Goal: Task Accomplishment & Management: Complete application form

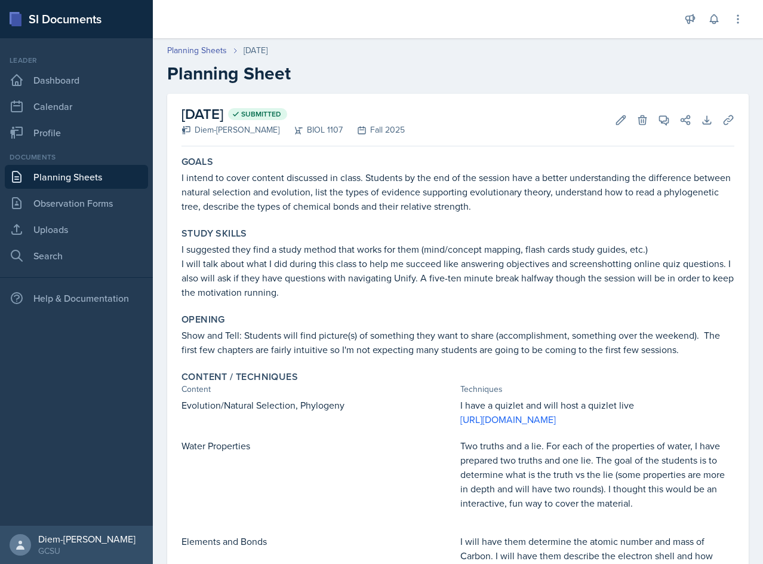
click at [362, 66] on h2 "Planning Sheet" at bounding box center [458, 73] width 582 height 21
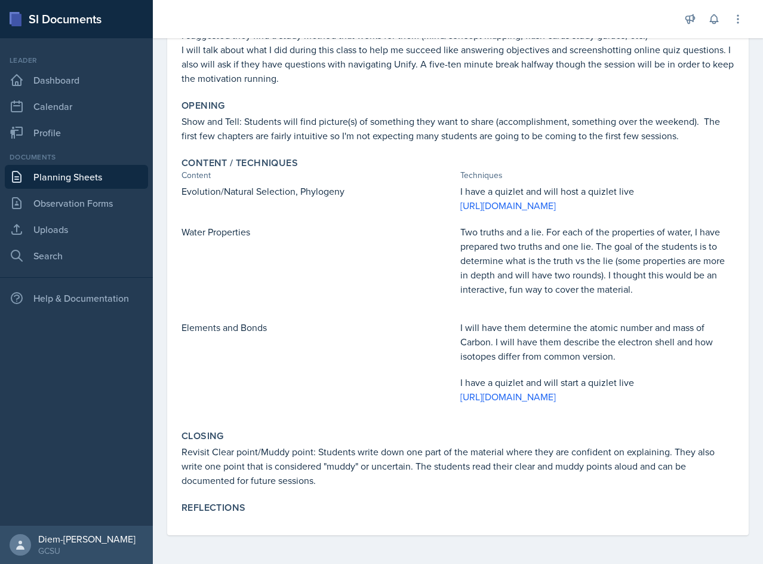
scroll to position [242, 0]
click at [324, 475] on p "Revisit Clear point/Muddy point: Students write down one part of the material w…" at bounding box center [458, 465] width 553 height 43
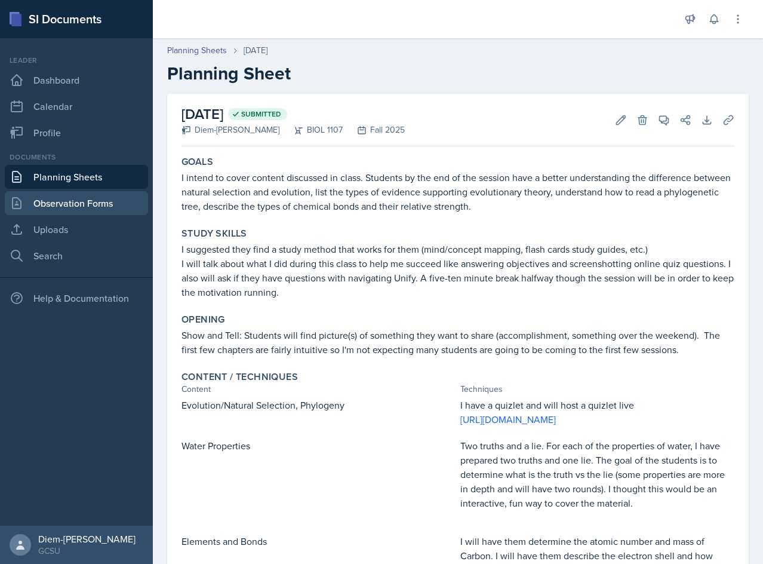
click at [54, 208] on link "Observation Forms" at bounding box center [76, 203] width 143 height 24
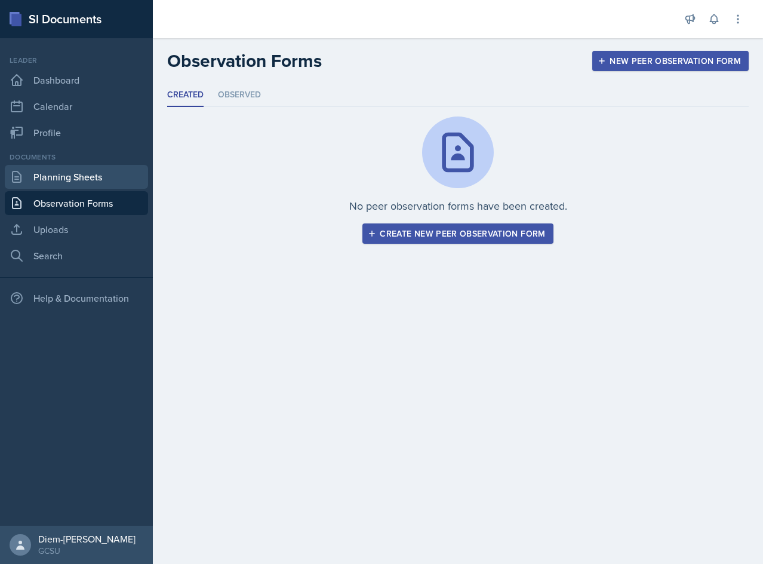
click at [67, 187] on link "Planning Sheets" at bounding box center [76, 177] width 143 height 24
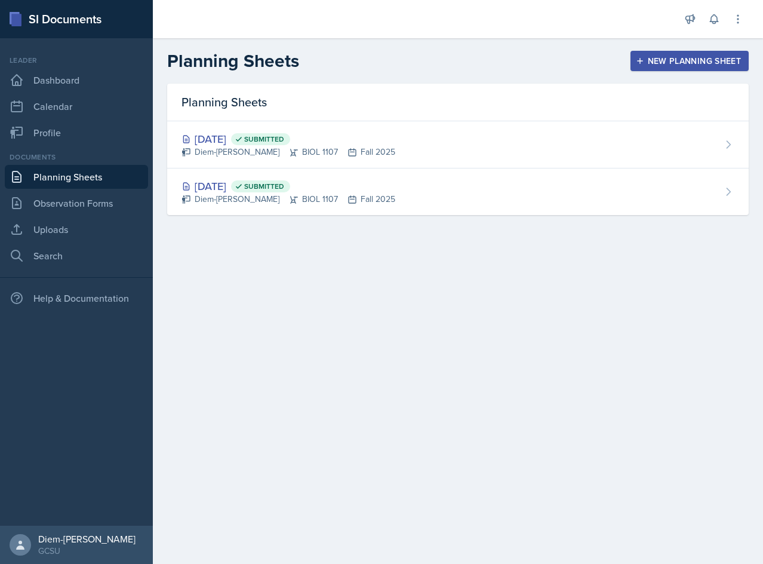
click at [719, 69] on button "New Planning Sheet" at bounding box center [690, 61] width 118 height 20
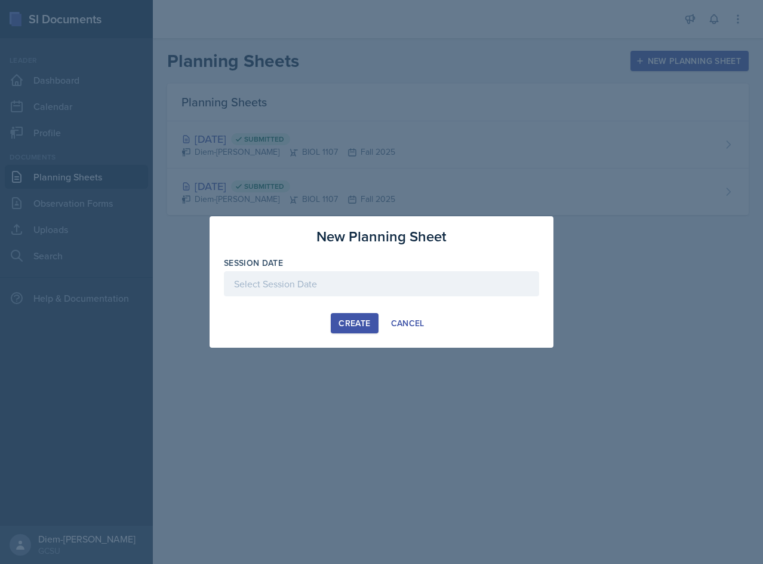
click at [325, 284] on div at bounding box center [381, 283] width 315 height 25
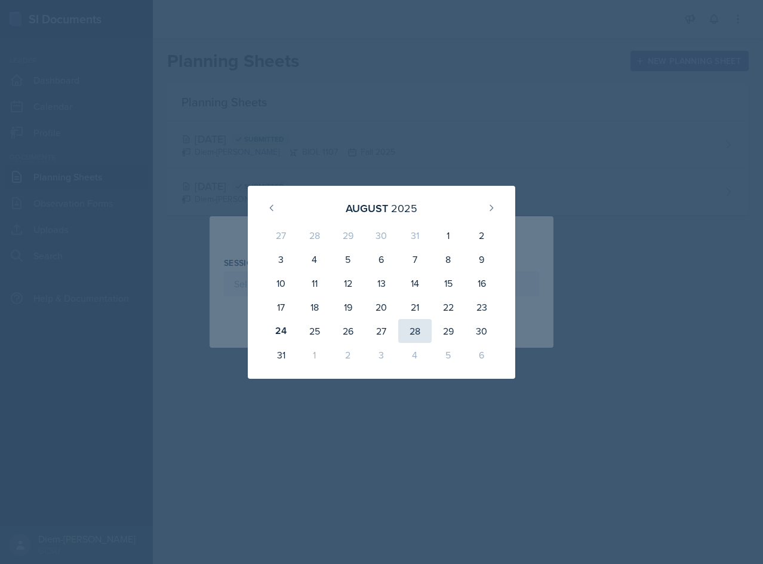
click at [426, 330] on div "28" at bounding box center [414, 331] width 33 height 24
type input "[DATE]"
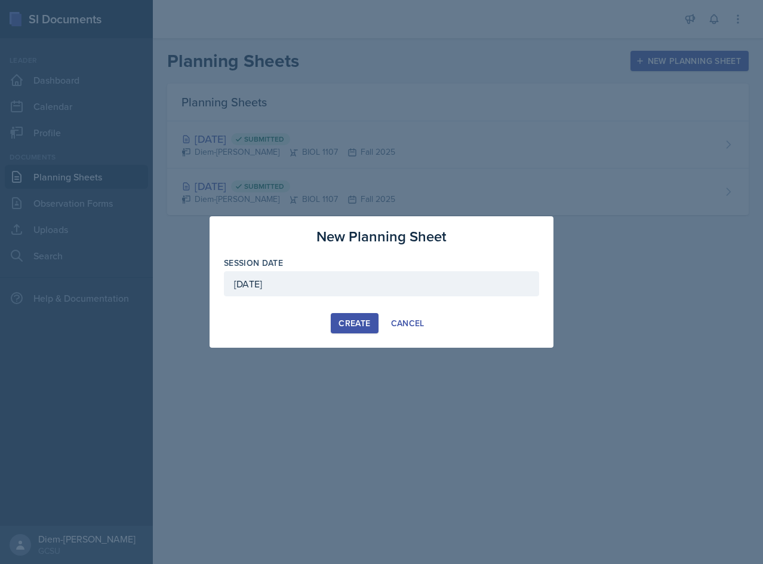
click at [370, 335] on div "New Planning Sheet Session Date [DATE] [DATE] 27 28 29 30 31 1 2 3 4 5 6 7 8 9 …" at bounding box center [382, 281] width 344 height 131
click at [371, 327] on button "Create" at bounding box center [354, 323] width 47 height 20
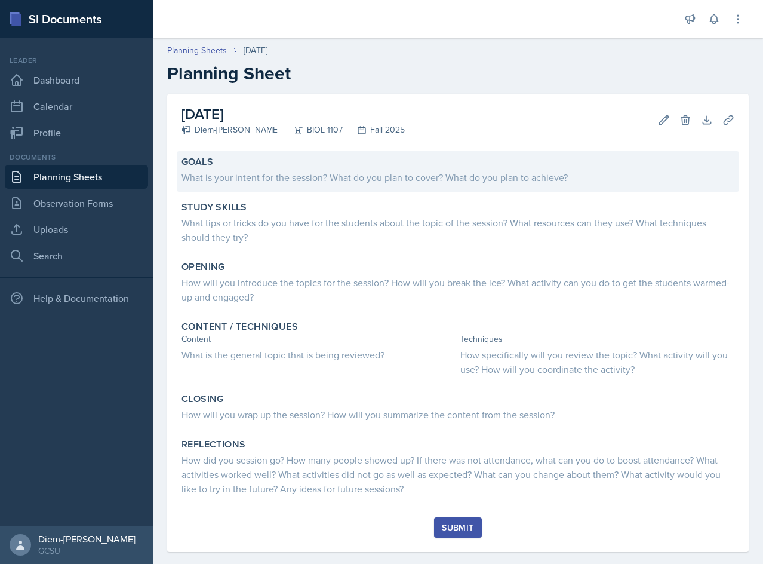
click at [247, 180] on div "What is your intent for the session? What do you plan to cover? What do you pla…" at bounding box center [458, 177] width 553 height 14
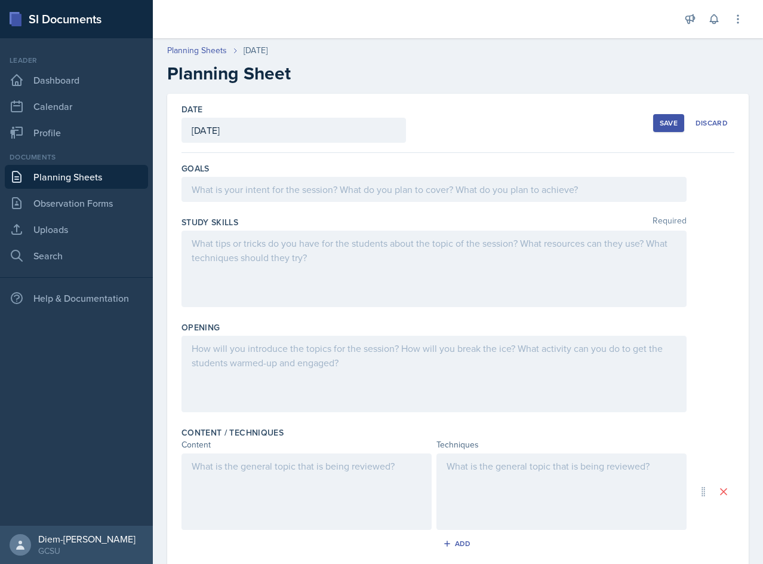
click at [253, 192] on div at bounding box center [434, 189] width 505 height 25
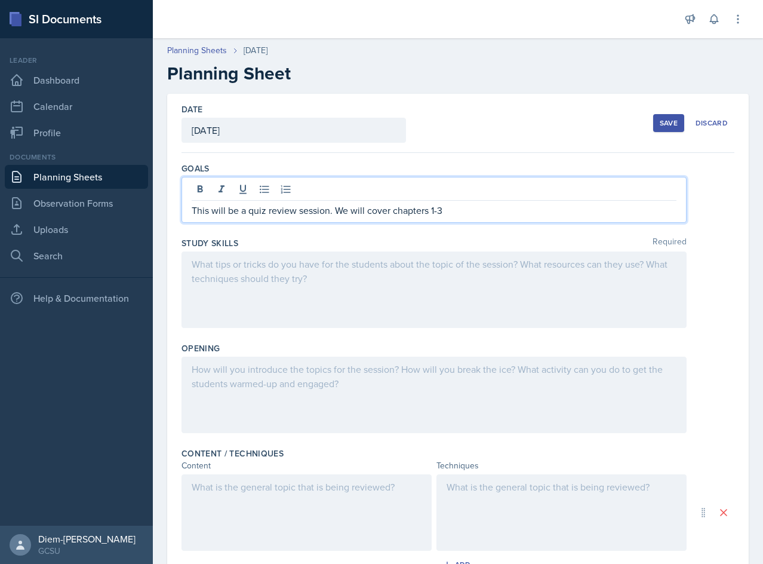
click at [223, 213] on p "This will be a quiz review session. We will cover chapters 1-3" at bounding box center [434, 210] width 485 height 14
click at [207, 210] on p "This will be a quiz review session. We will cover chapters 1-3" at bounding box center [434, 210] width 485 height 14
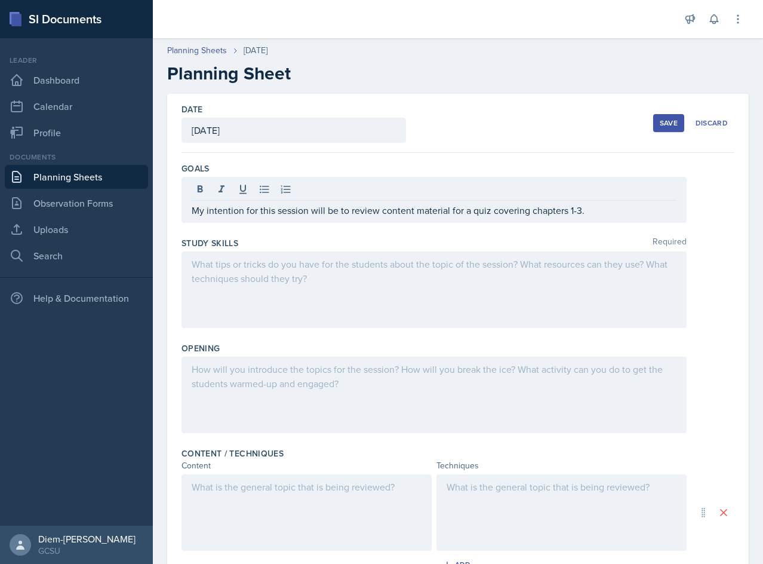
click at [289, 293] on div at bounding box center [434, 289] width 505 height 76
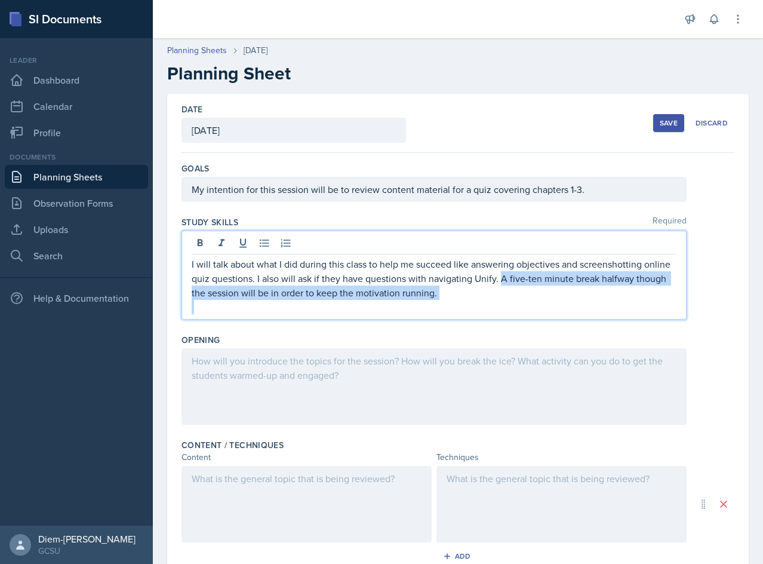
drag, startPoint x: 481, startPoint y: 300, endPoint x: 530, endPoint y: 275, distance: 54.7
click at [530, 275] on div "I will talk about what I did during this class to help me succeed like answerin…" at bounding box center [434, 285] width 485 height 57
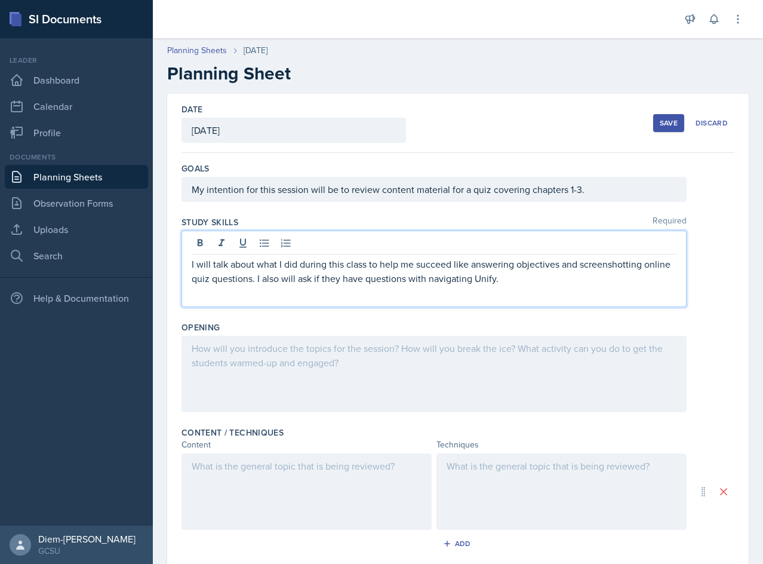
drag, startPoint x: 538, startPoint y: 276, endPoint x: 285, endPoint y: 275, distance: 252.6
click at [285, 275] on p "I will talk about what I did during this class to help me succeed like answerin…" at bounding box center [434, 271] width 485 height 29
click at [401, 267] on p "I will talk about what I did during this class to help me succeed like answerin…" at bounding box center [434, 271] width 485 height 29
click at [559, 268] on p "I will talk about what I did during this class to help me succeed like answerin…" at bounding box center [434, 271] width 485 height 29
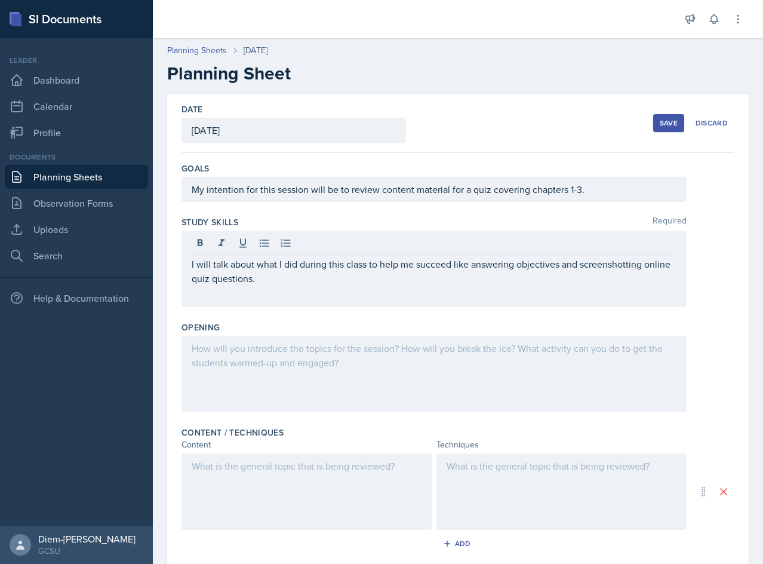
click at [586, 294] on div "I will talk about what I did during this class to help me succeed like answerin…" at bounding box center [434, 268] width 505 height 76
click at [377, 301] on div "I will talk about what I did during this class to help me succeed like answerin…" at bounding box center [434, 268] width 505 height 76
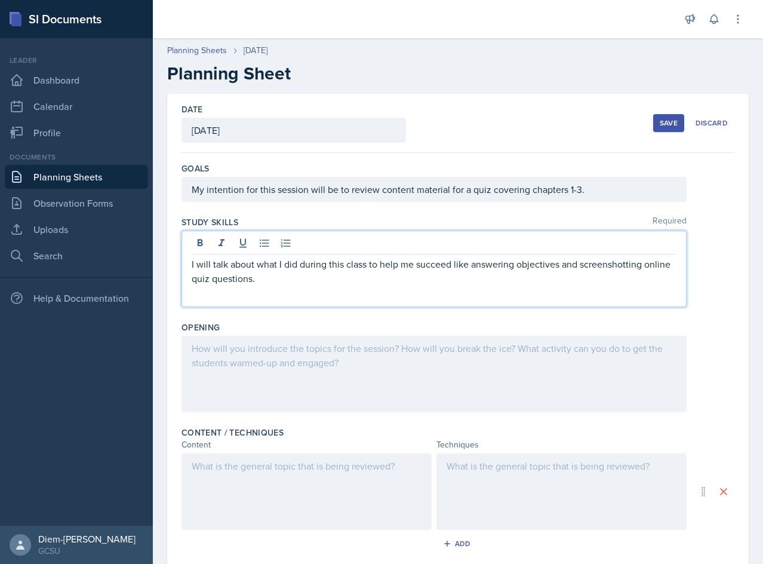
click at [345, 285] on p "I will talk about what I did during this class to help me succeed like answerin…" at bounding box center [434, 271] width 485 height 29
click at [278, 281] on p "I will talk about what I did during this class to help me succeed like answerin…" at bounding box center [434, 271] width 485 height 29
click at [444, 373] on div at bounding box center [434, 374] width 505 height 76
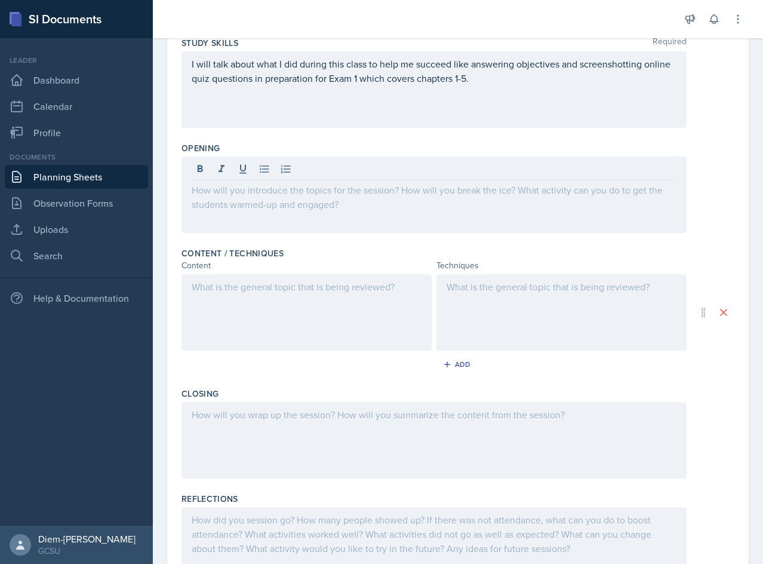
click at [251, 326] on div at bounding box center [307, 312] width 250 height 76
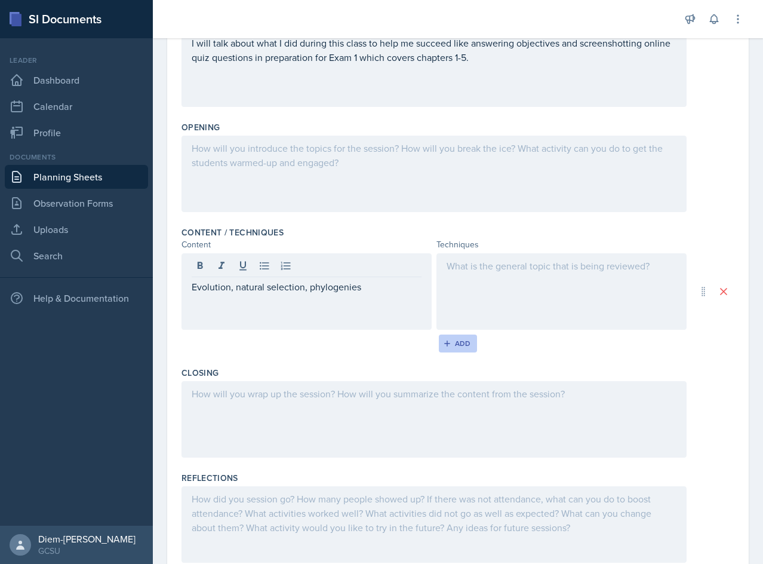
click at [449, 341] on div "Add" at bounding box center [458, 344] width 26 height 10
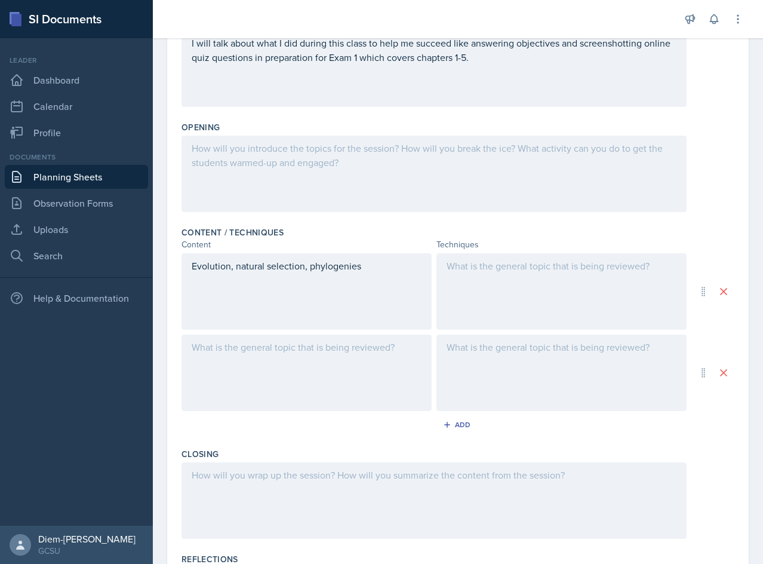
click at [241, 376] on div at bounding box center [307, 372] width 250 height 76
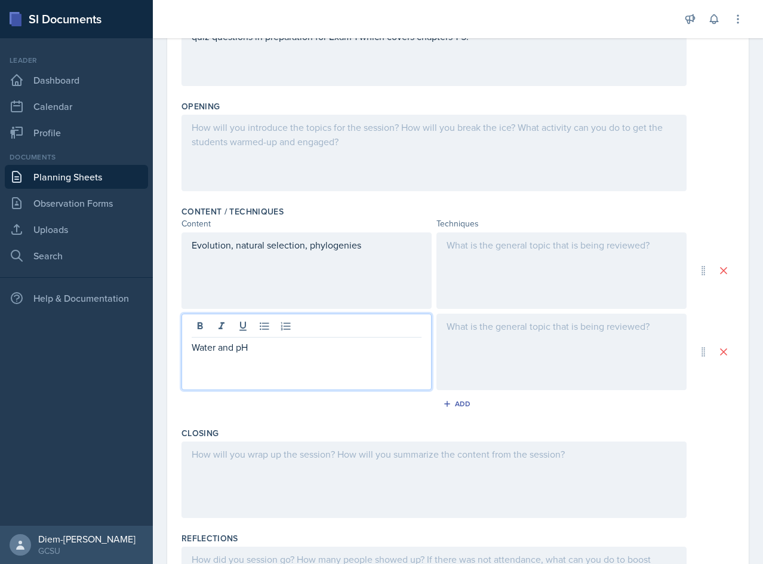
click at [492, 265] on div at bounding box center [561, 270] width 250 height 76
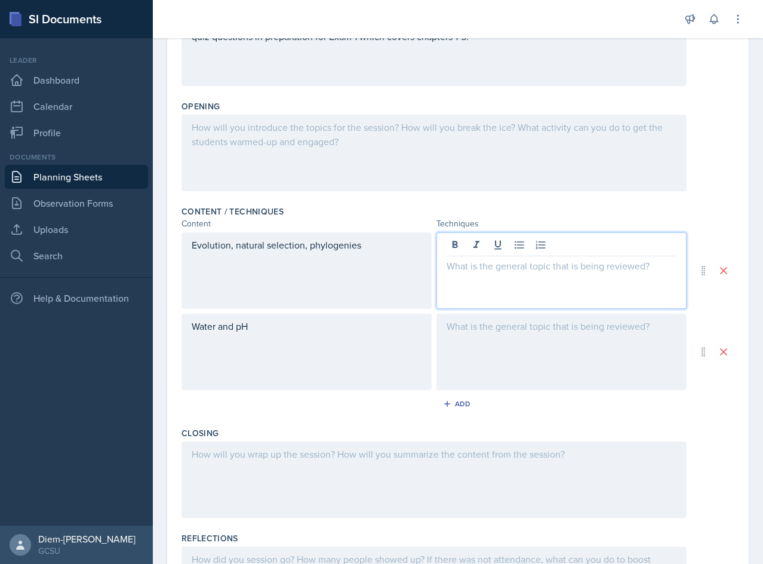
scroll to position [242, 0]
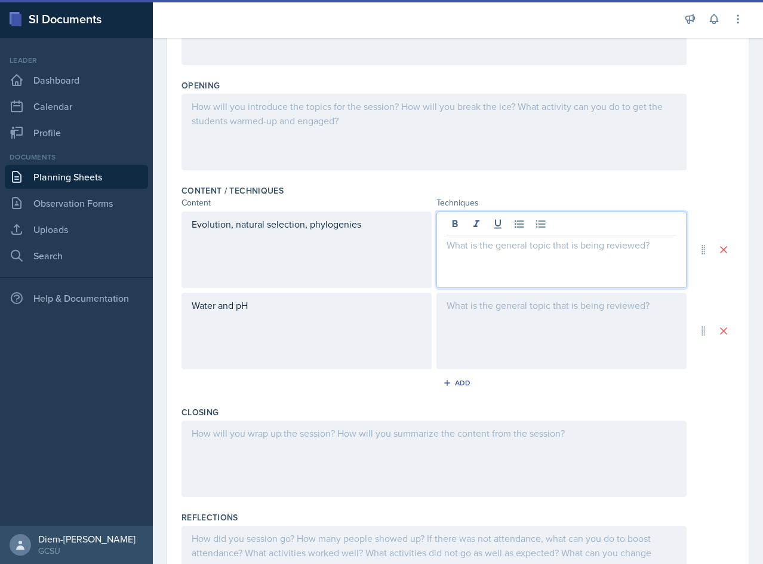
click at [481, 245] on p at bounding box center [562, 245] width 230 height 14
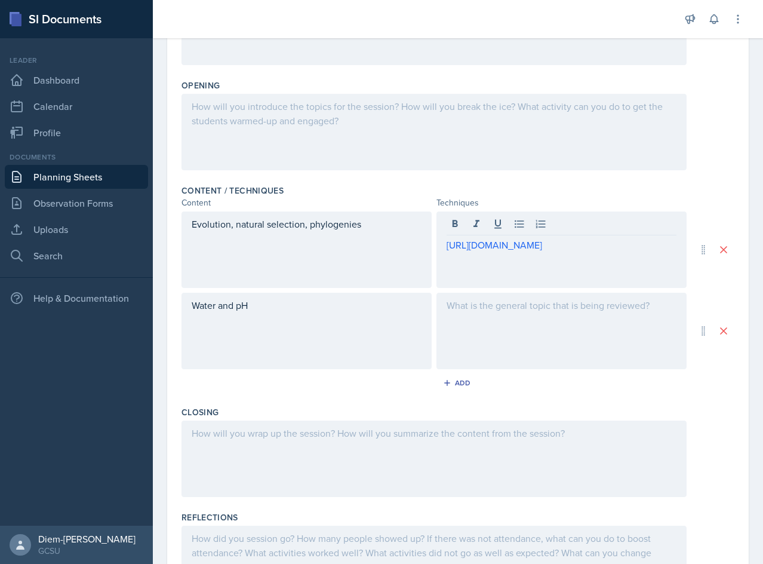
click at [557, 343] on div at bounding box center [561, 331] width 250 height 76
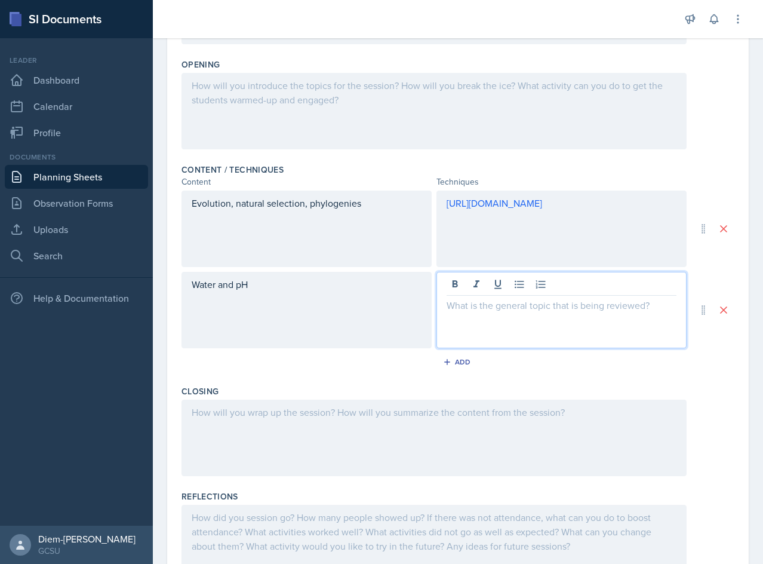
click at [441, 204] on div "[URL][DOMAIN_NAME]" at bounding box center [561, 228] width 250 height 76
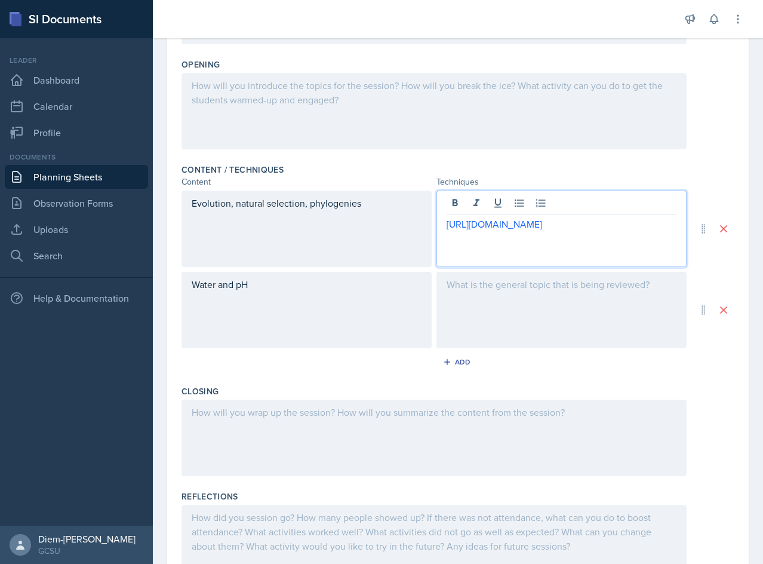
scroll to position [284, 0]
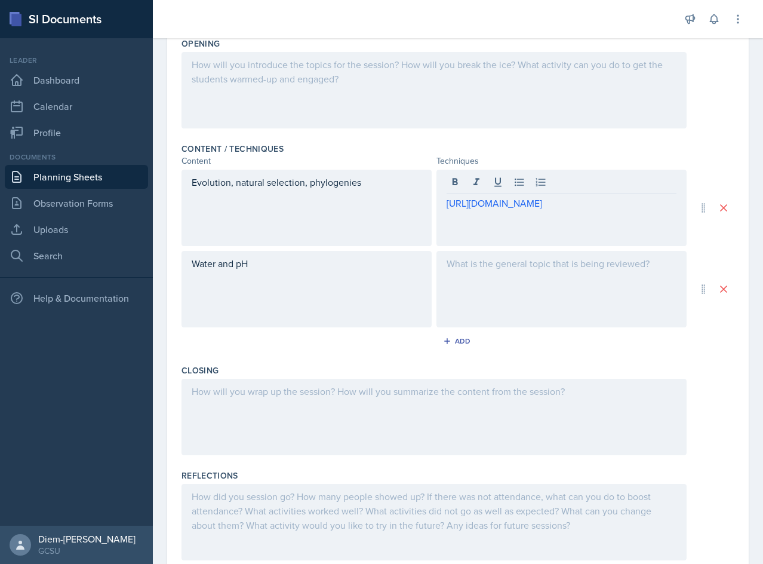
click at [441, 204] on div "[URL][DOMAIN_NAME]" at bounding box center [561, 208] width 250 height 76
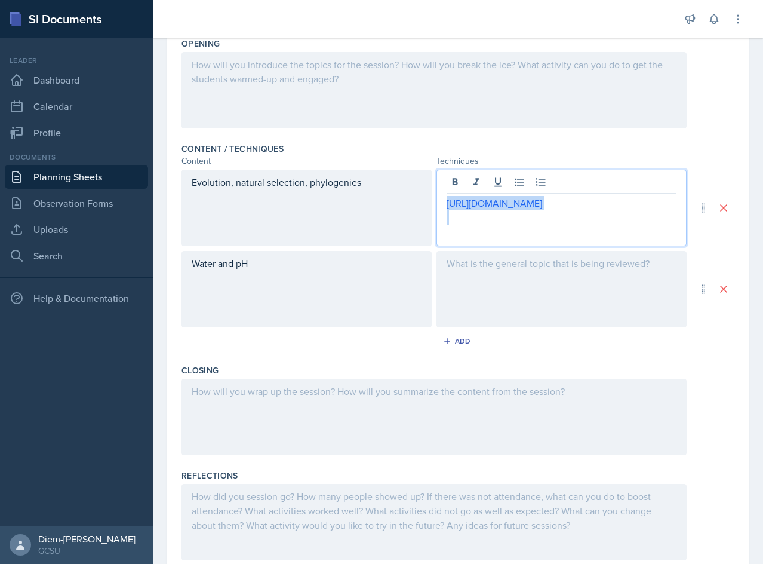
drag, startPoint x: 537, startPoint y: 242, endPoint x: 370, endPoint y: 179, distance: 178.8
click at [370, 179] on div "Evolution, natural selection, phylogenies [URL][DOMAIN_NAME]" at bounding box center [434, 208] width 505 height 76
click at [487, 305] on div at bounding box center [561, 289] width 250 height 76
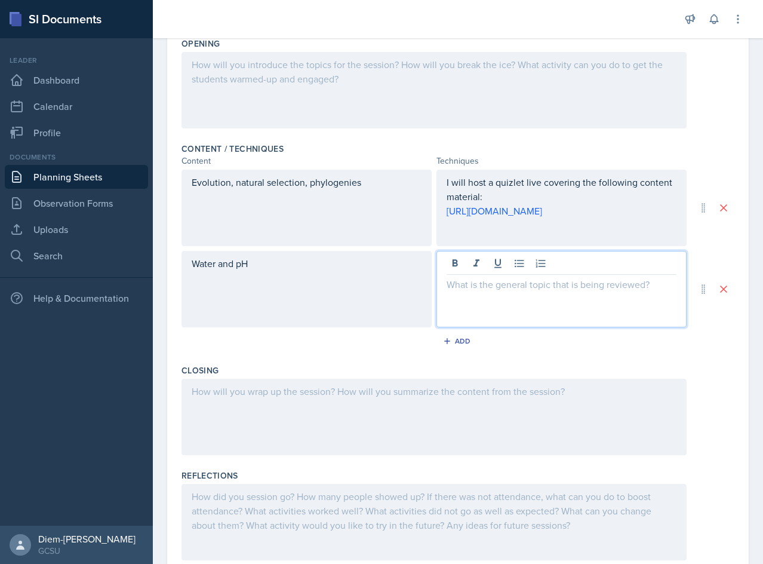
scroll to position [305, 0]
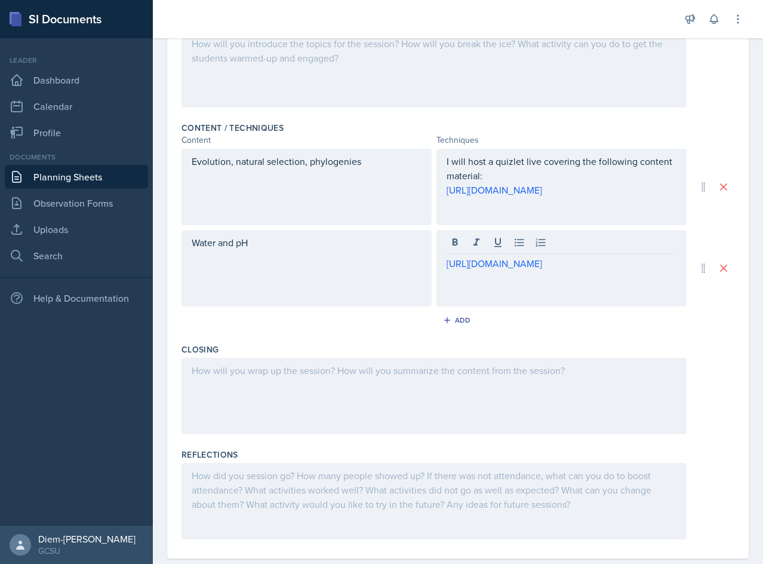
click at [436, 268] on div "[URL][DOMAIN_NAME]" at bounding box center [561, 268] width 250 height 76
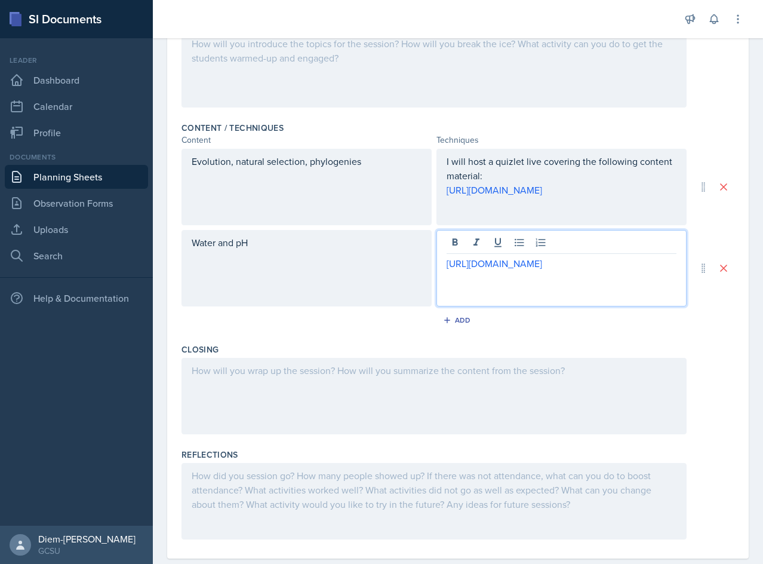
drag, startPoint x: 648, startPoint y: 290, endPoint x: 404, endPoint y: 249, distance: 248.3
click at [404, 249] on div "Water and pH [URL][DOMAIN_NAME]" at bounding box center [434, 268] width 505 height 76
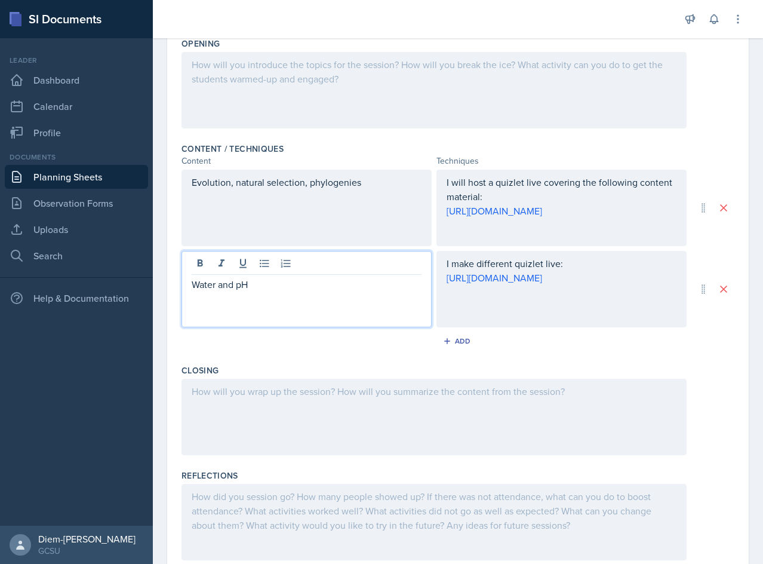
click at [367, 287] on div "Water and pH" at bounding box center [307, 291] width 230 height 29
click at [503, 202] on p "I will host a quizlet live covering the following content material:" at bounding box center [562, 189] width 230 height 29
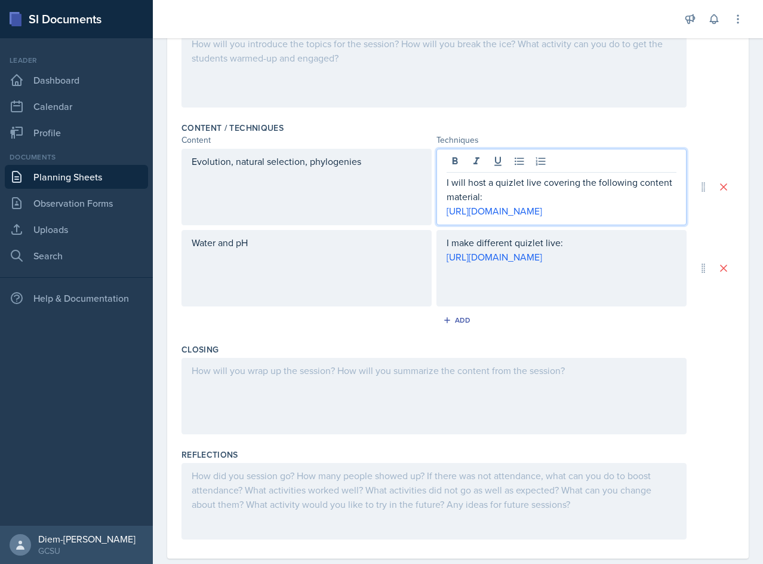
click at [333, 158] on div "Evolution, natural selection, phylogenies" at bounding box center [307, 187] width 250 height 76
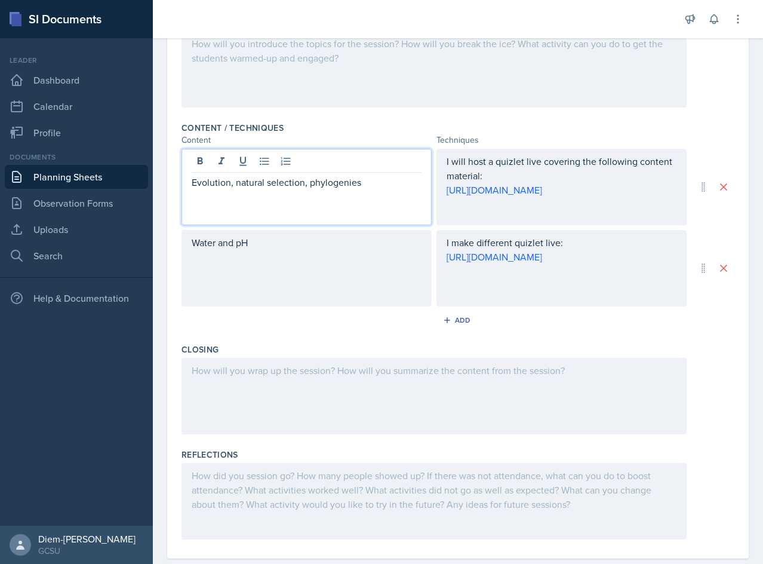
click at [333, 158] on div at bounding box center [307, 163] width 230 height 20
click at [330, 186] on p "Evolution, natural selection, phylogenies" at bounding box center [307, 182] width 230 height 14
copy p "phylogenies"
click at [449, 325] on div "Add" at bounding box center [458, 320] width 26 height 10
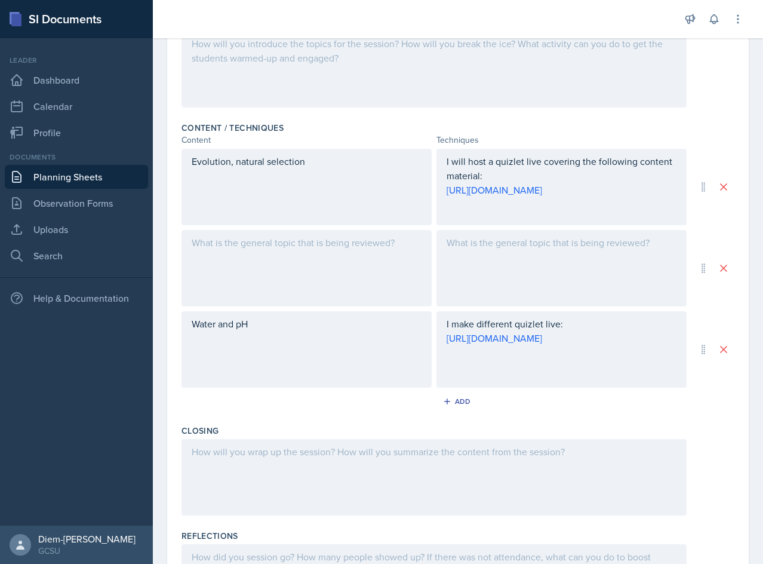
click at [321, 285] on div at bounding box center [307, 268] width 250 height 76
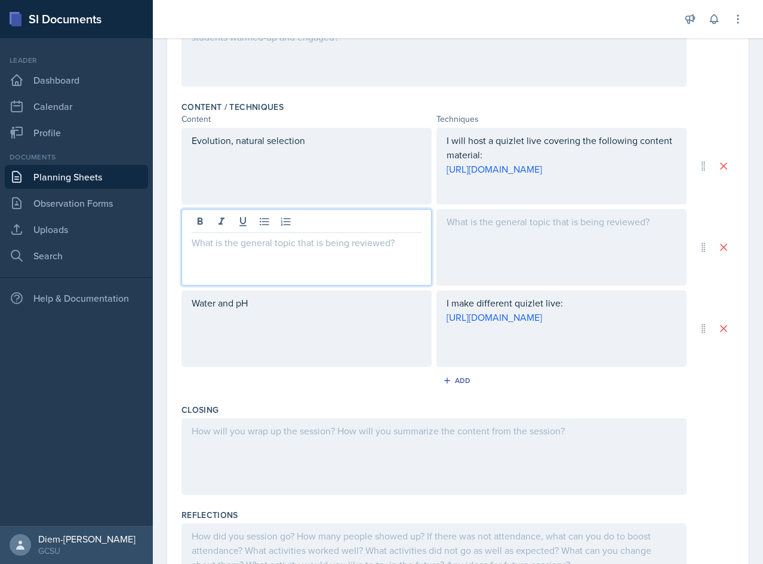
paste div
click at [195, 250] on p "phylogenies" at bounding box center [307, 242] width 230 height 14
click at [331, 265] on div "Phylogenies" at bounding box center [307, 247] width 250 height 76
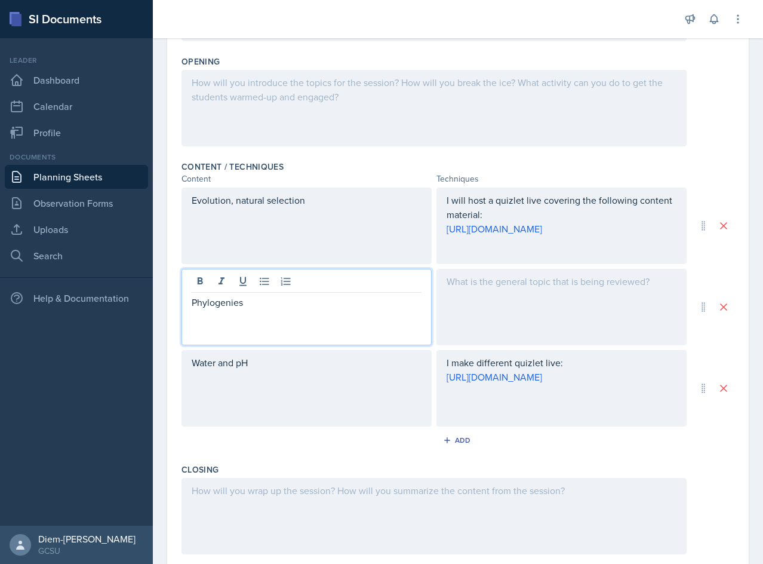
scroll to position [146, 0]
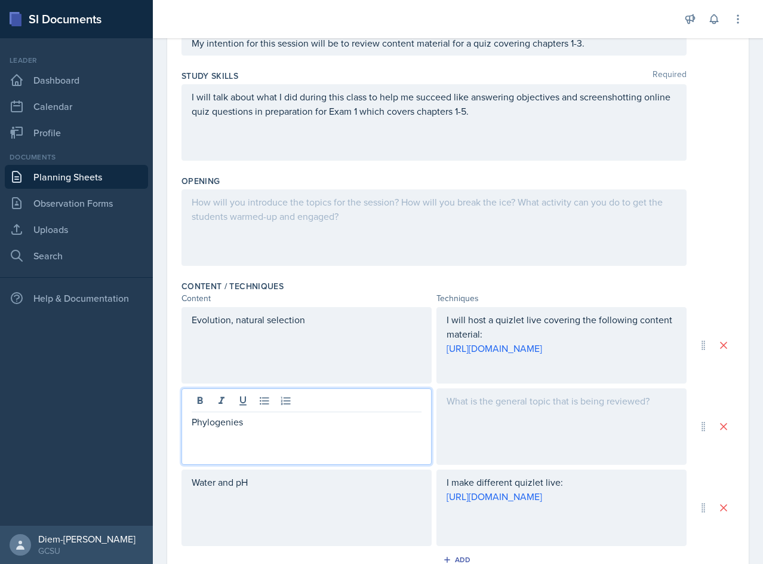
click at [296, 429] on p "Phylogenies" at bounding box center [307, 421] width 230 height 14
click at [528, 434] on div at bounding box center [561, 426] width 250 height 76
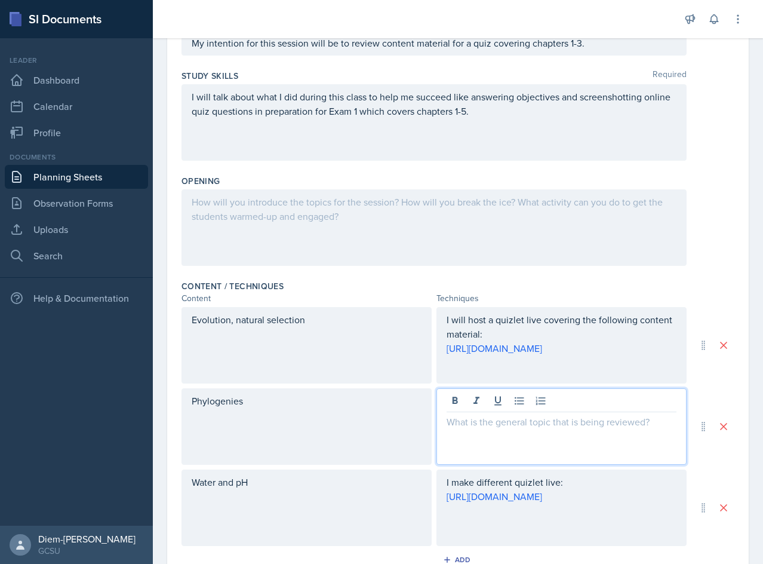
scroll to position [167, 0]
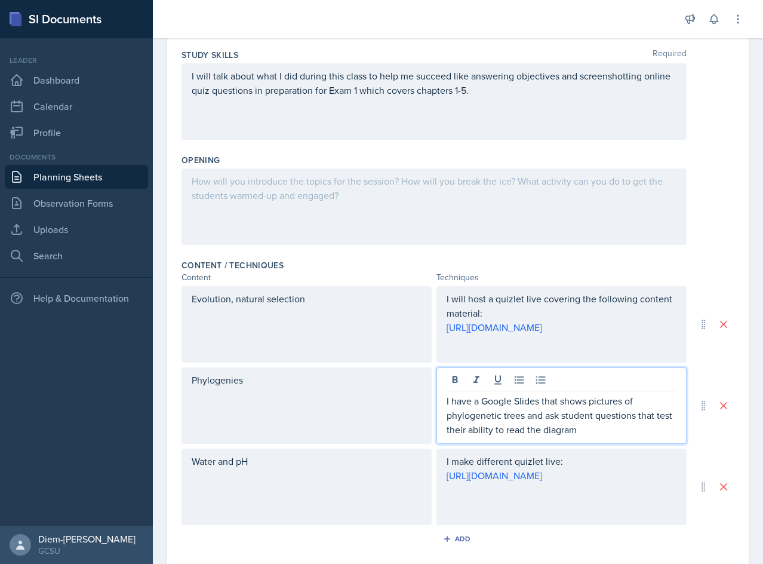
click at [348, 424] on div "Phylogenies" at bounding box center [307, 405] width 250 height 76
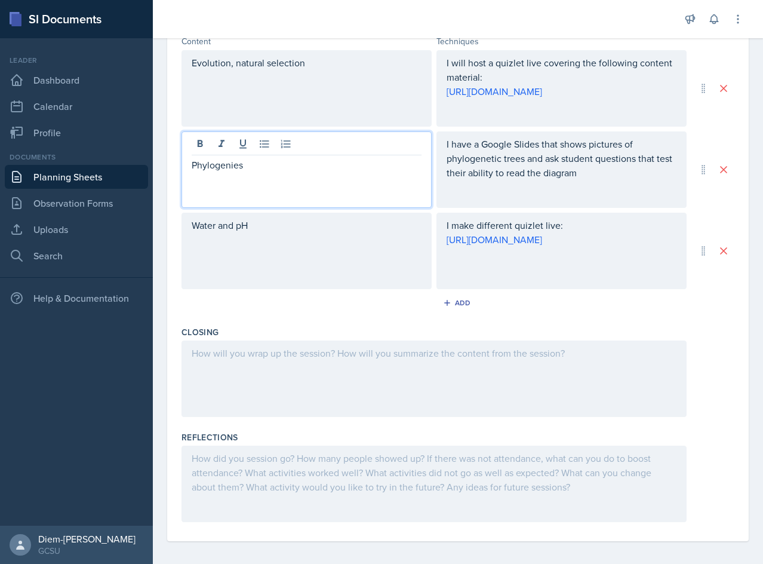
scroll to position [415, 0]
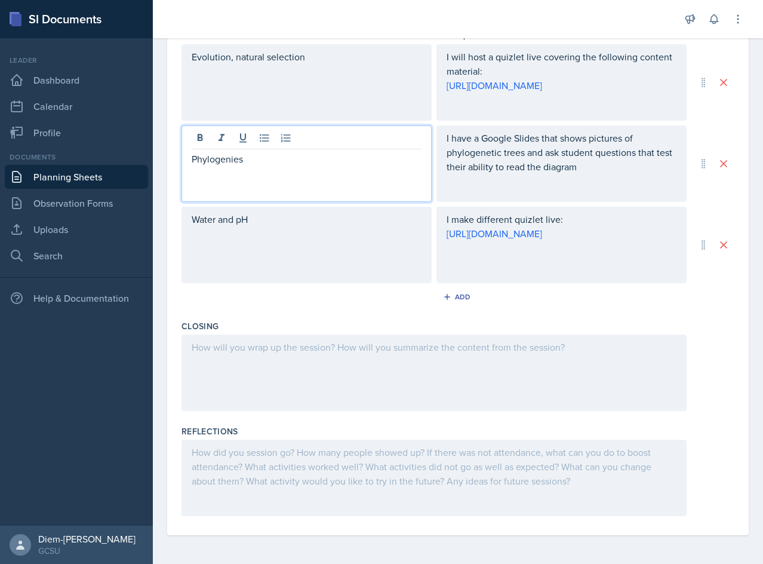
click at [342, 377] on div at bounding box center [434, 372] width 505 height 76
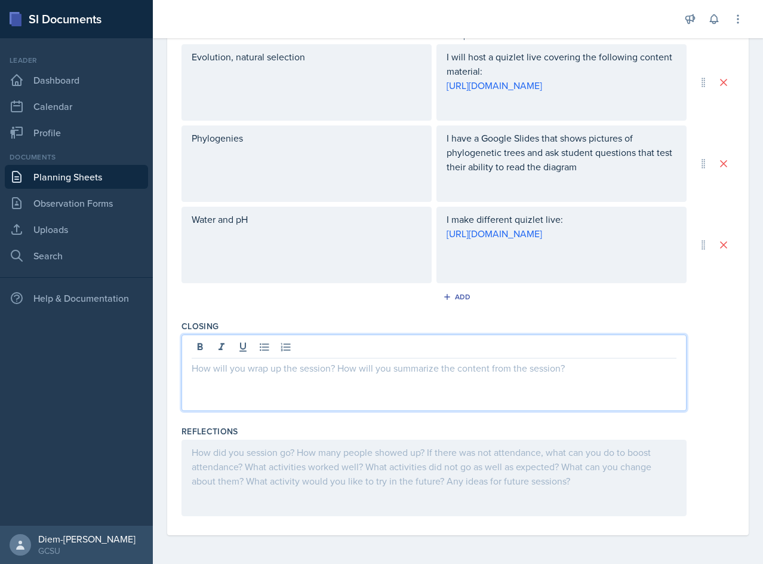
click at [477, 141] on div "I have a Google Slides that shows pictures of phylogenetic trees and ask studen…" at bounding box center [561, 163] width 250 height 76
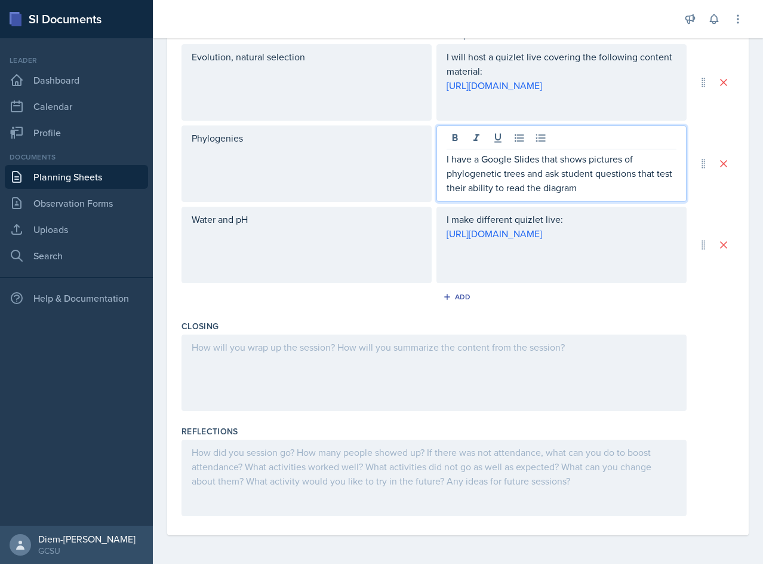
click at [492, 182] on p "I have a Google Slides that shows pictures of phylogenetic trees and ask studen…" at bounding box center [562, 173] width 230 height 43
click at [538, 160] on p "I have a Google Slides that shows pictures of phylogenetic trees and ask studen…" at bounding box center [562, 173] width 230 height 43
click at [464, 365] on div at bounding box center [434, 372] width 505 height 76
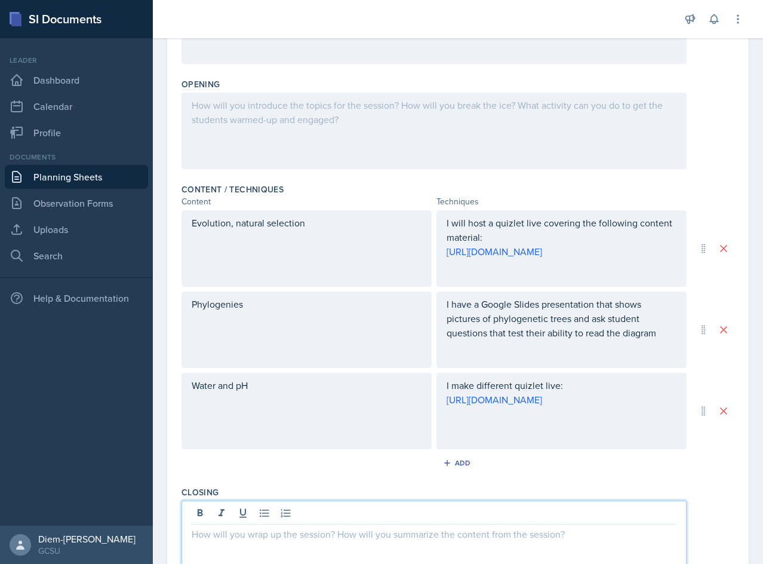
scroll to position [0, 0]
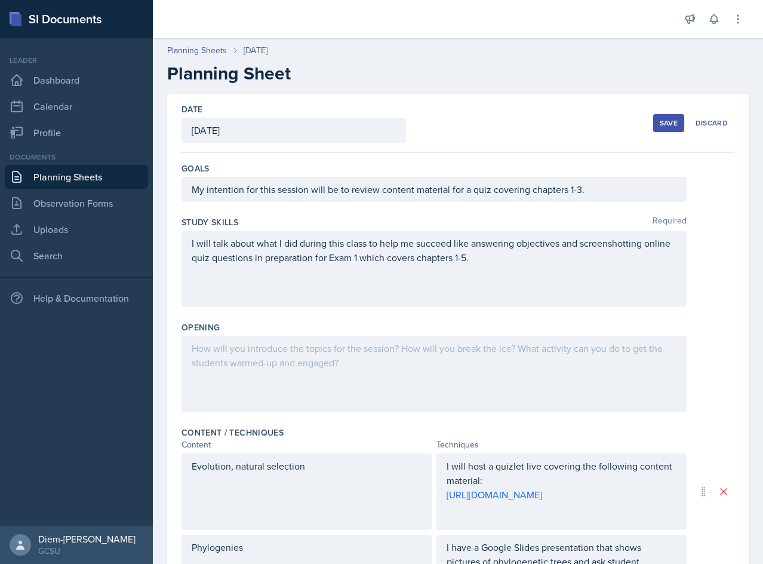
click at [259, 359] on div at bounding box center [434, 374] width 505 height 76
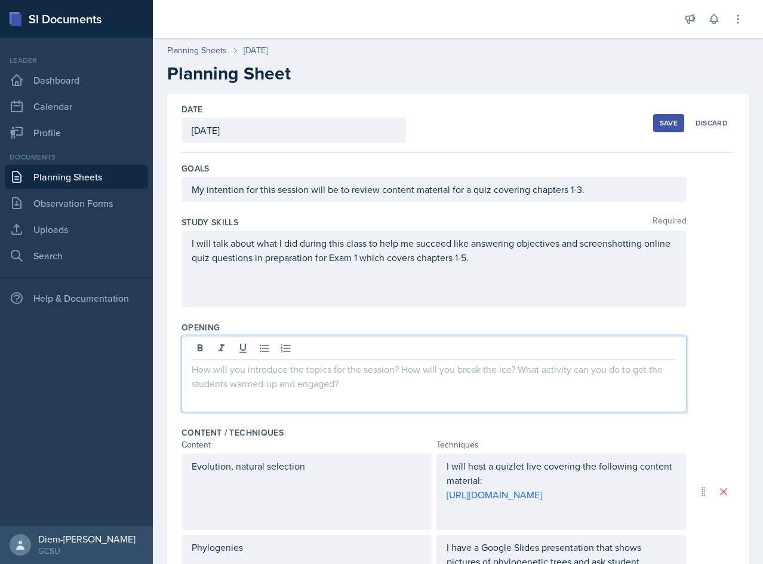
click at [262, 373] on p at bounding box center [434, 369] width 485 height 14
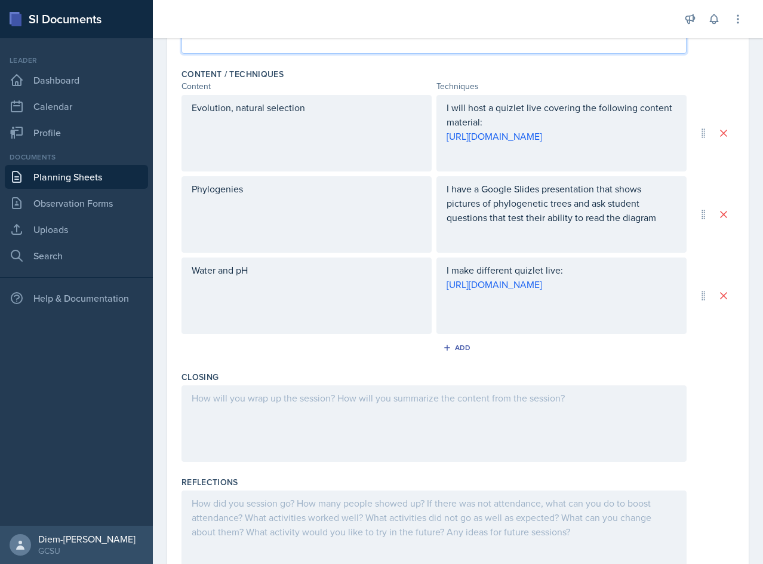
click at [251, 425] on div at bounding box center [434, 423] width 505 height 76
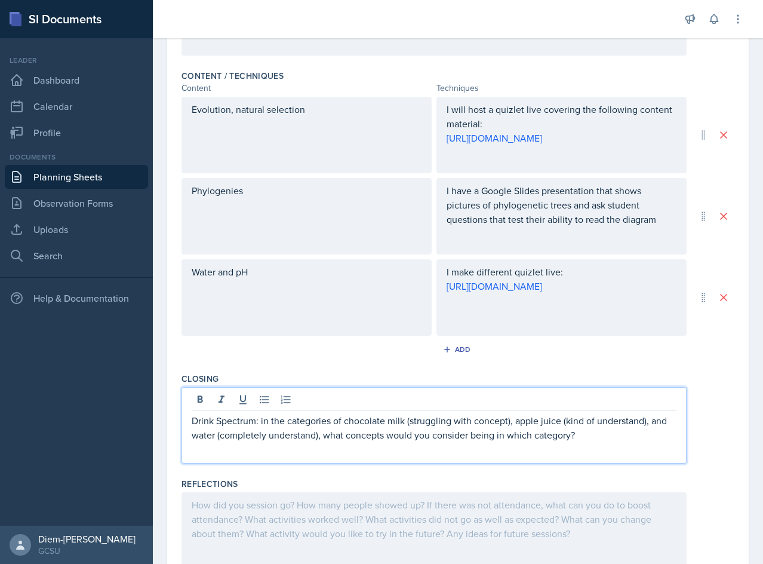
scroll to position [358, 0]
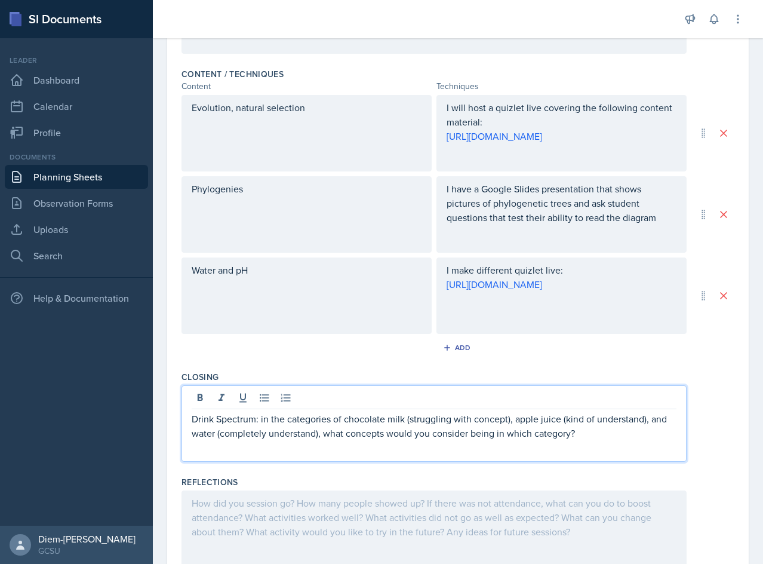
click at [254, 429] on p "Drink Spectrum: in the categories of chocolate milk (struggling with concept), …" at bounding box center [434, 425] width 485 height 29
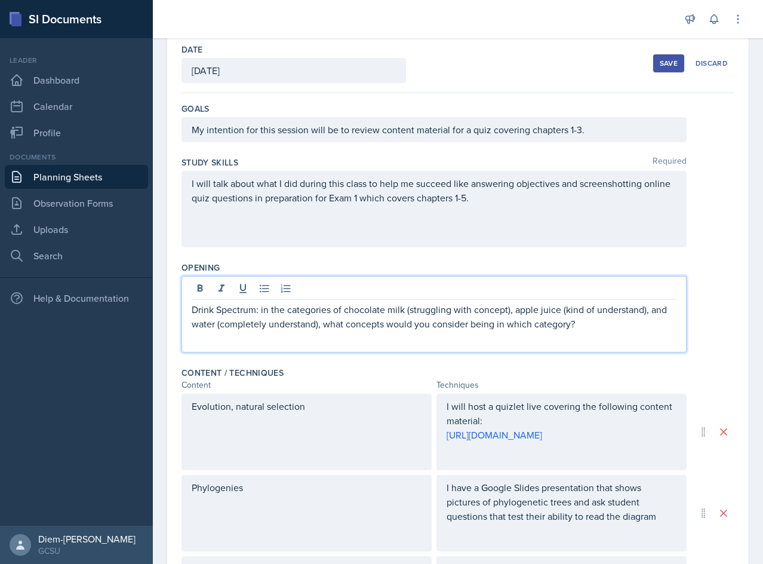
click at [582, 331] on p at bounding box center [434, 338] width 485 height 14
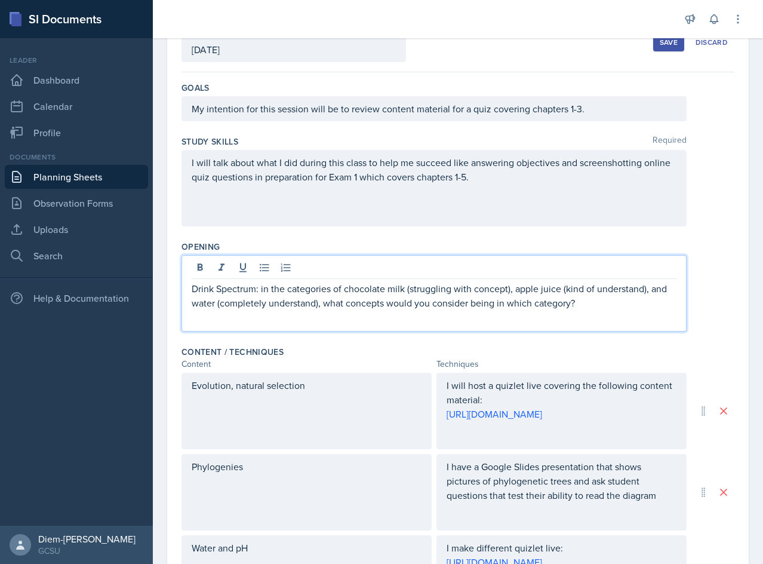
click at [590, 299] on p "Drink Spectrum: in the categories of chocolate milk (struggling with concept), …" at bounding box center [434, 295] width 485 height 29
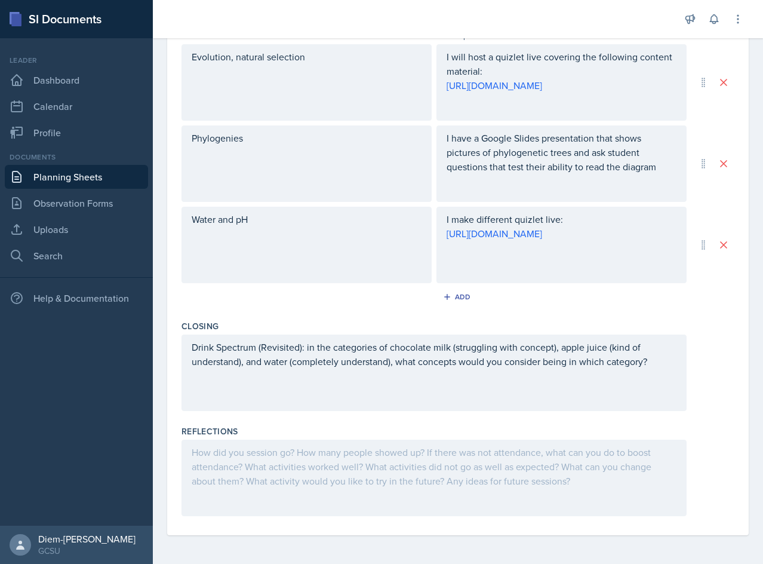
scroll to position [415, 0]
click at [530, 383] on div "Drink Spectrum (Revisited): in the categories of chocolate milk (struggling wit…" at bounding box center [434, 372] width 505 height 76
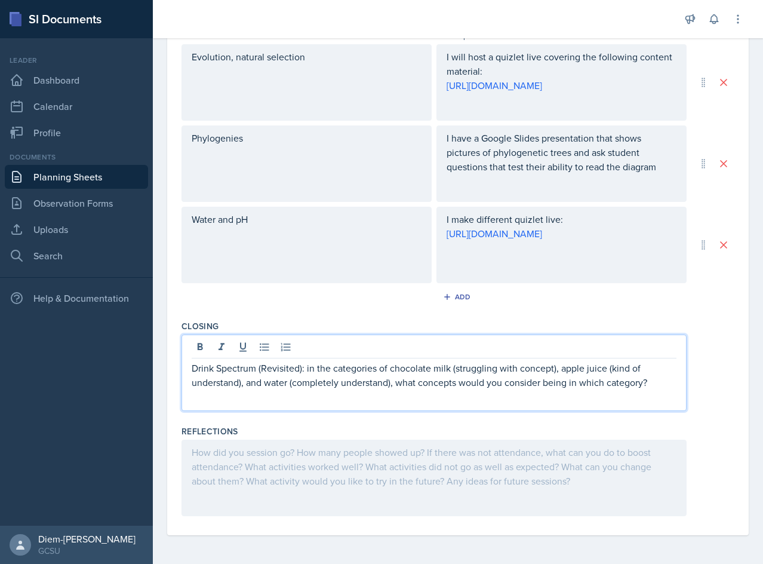
click at [656, 389] on p "Drink Spectrum (Revisited): in the categories of chocolate milk (struggling wit…" at bounding box center [434, 375] width 485 height 29
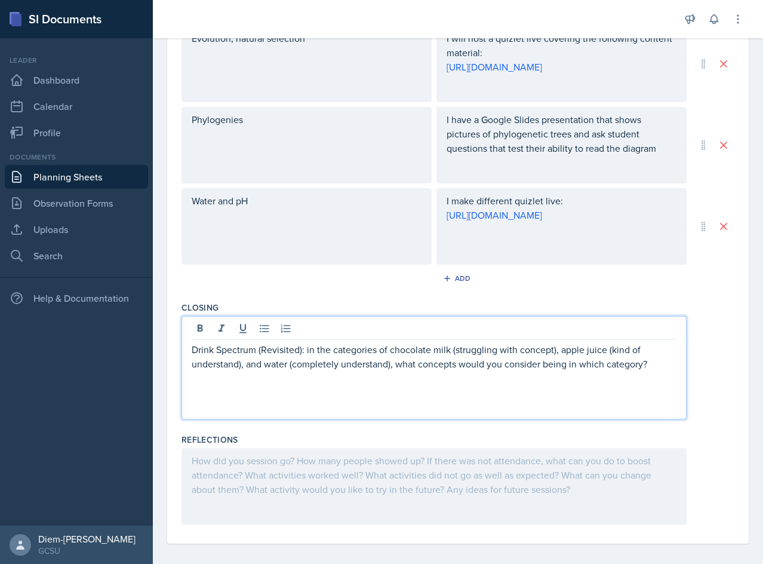
scroll to position [436, 0]
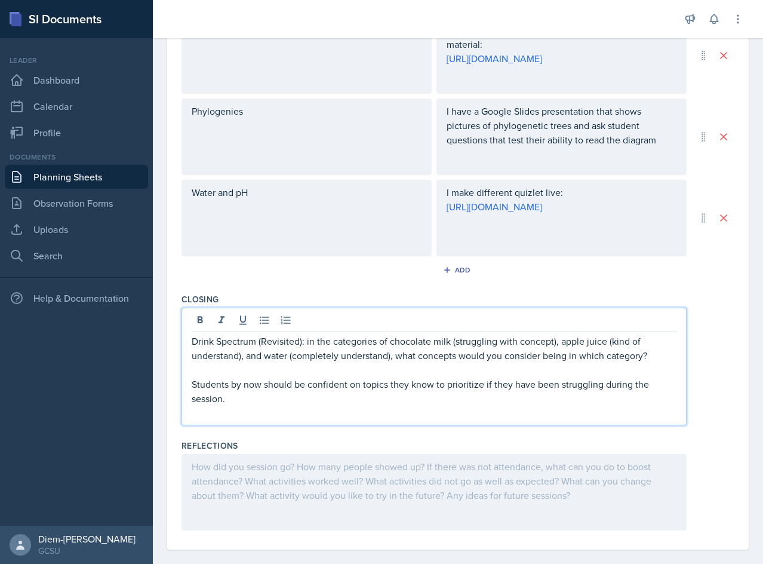
click at [210, 419] on p at bounding box center [434, 412] width 485 height 14
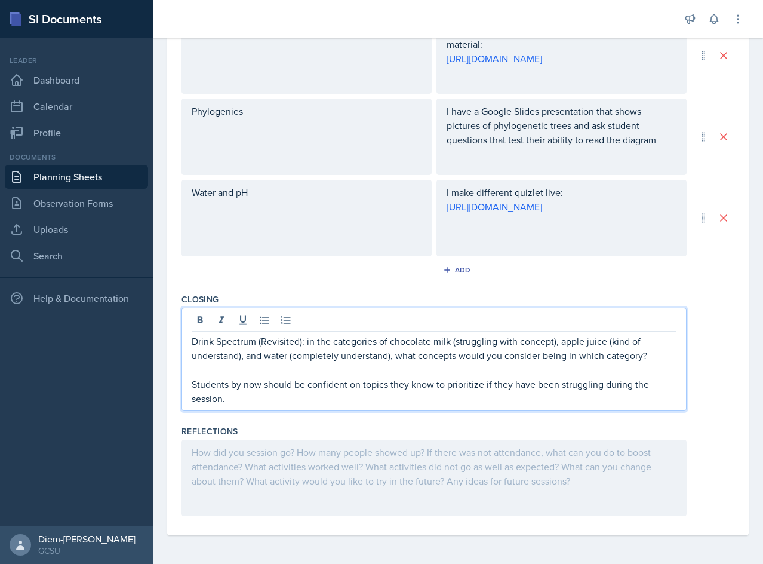
click at [240, 480] on div at bounding box center [434, 477] width 505 height 76
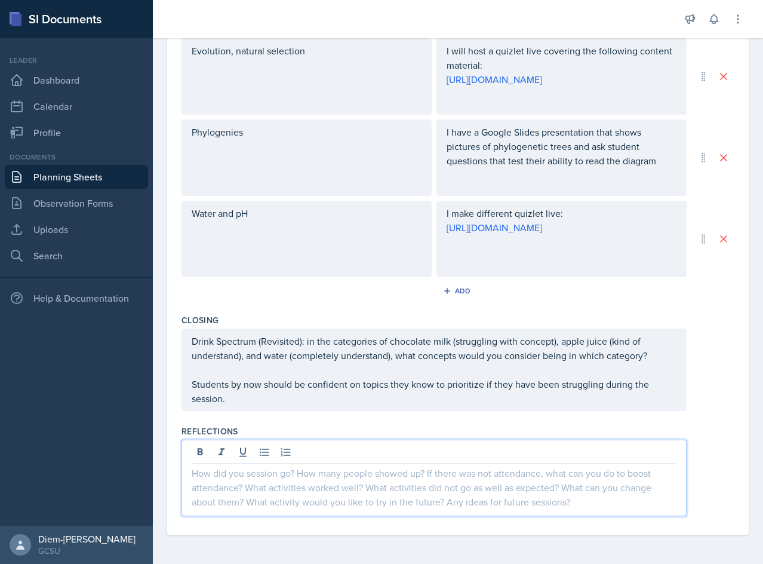
scroll to position [3, 0]
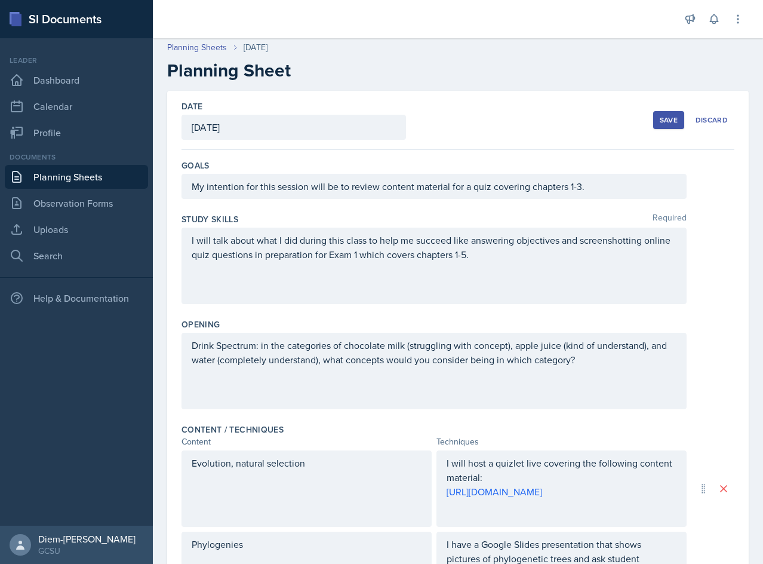
click at [574, 393] on div "Drink Spectrum: in the categories of chocolate milk (struggling with concept), …" at bounding box center [434, 371] width 505 height 76
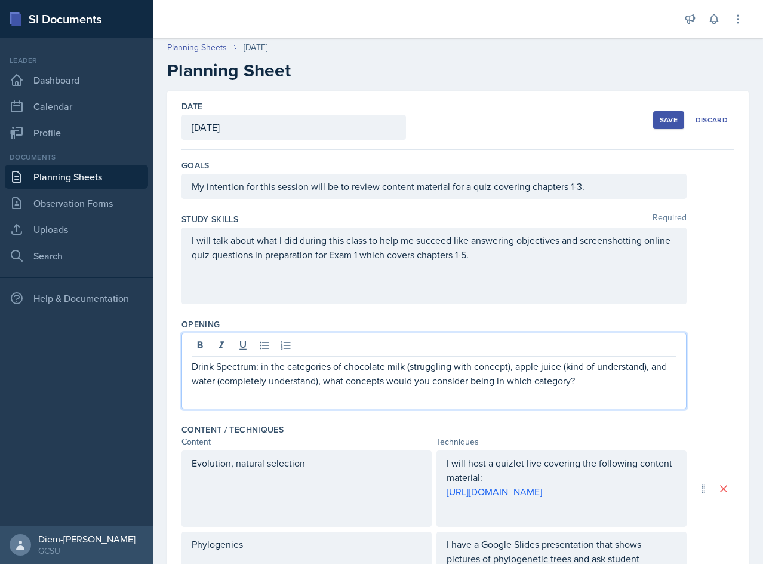
scroll to position [24, 0]
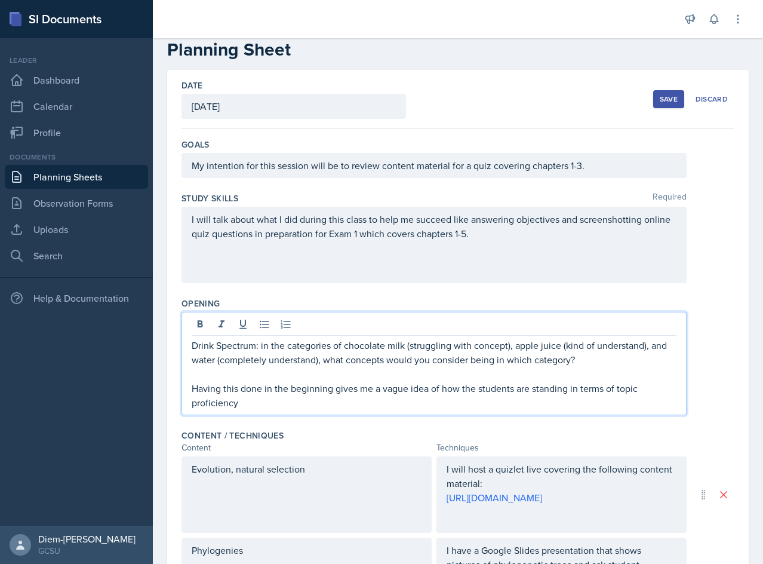
click at [230, 392] on p "Having this done in the beginning gives me a vague idea of how the students are…" at bounding box center [434, 395] width 485 height 29
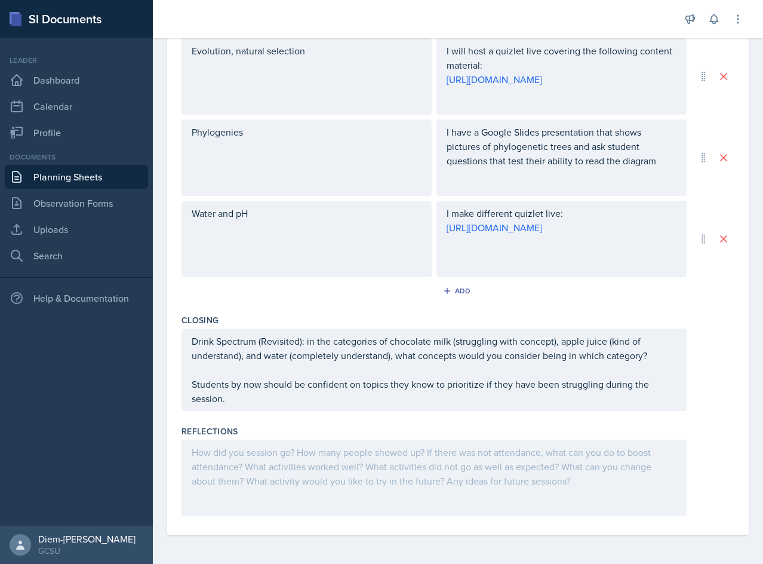
scroll to position [448, 0]
click at [360, 462] on div at bounding box center [434, 477] width 505 height 76
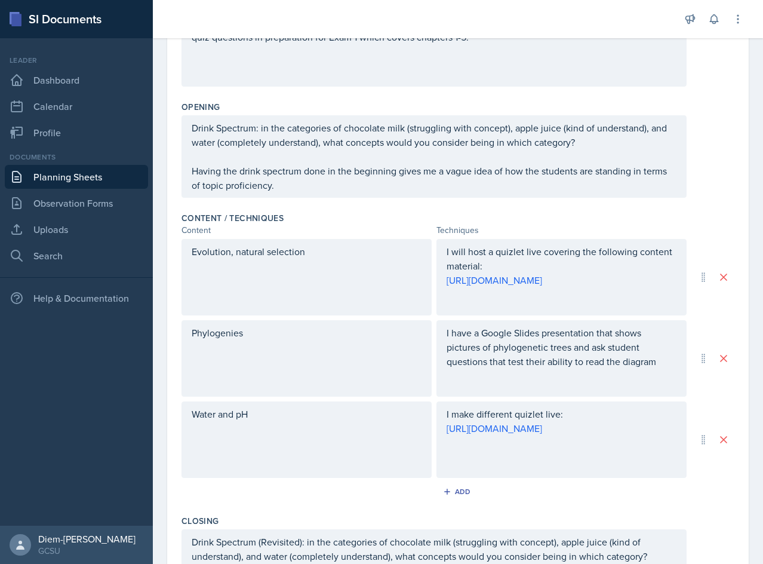
scroll to position [0, 0]
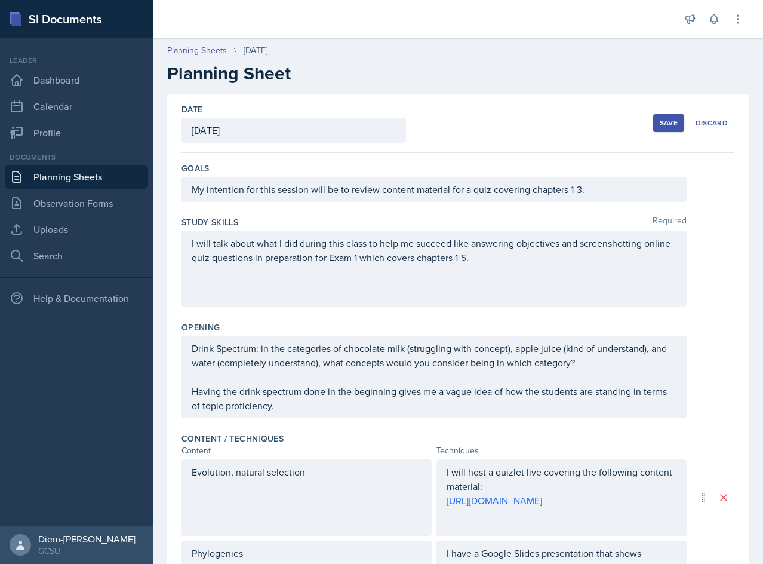
click at [660, 119] on div "Save" at bounding box center [669, 123] width 18 height 10
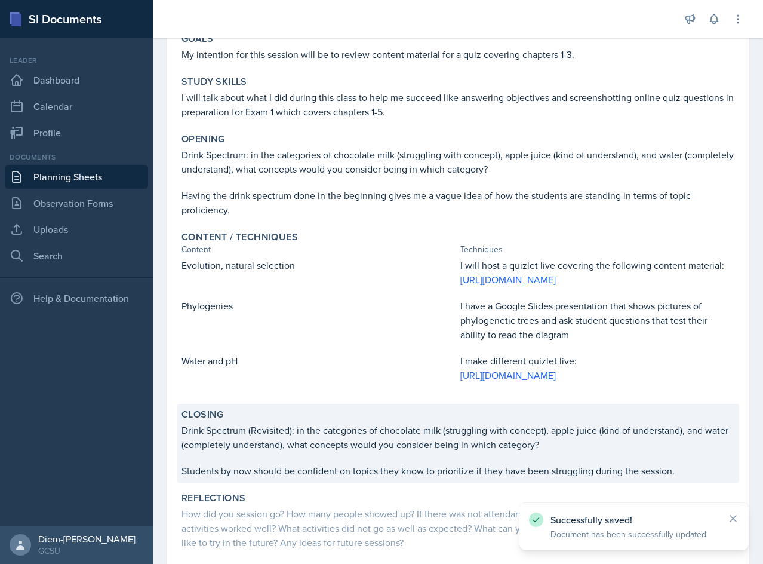
scroll to position [222, 0]
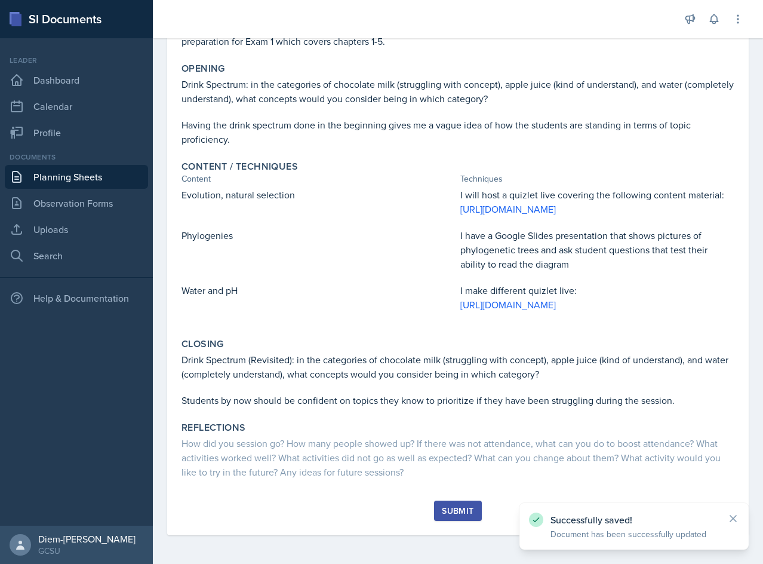
click at [444, 508] on div "Submit" at bounding box center [458, 511] width 32 height 10
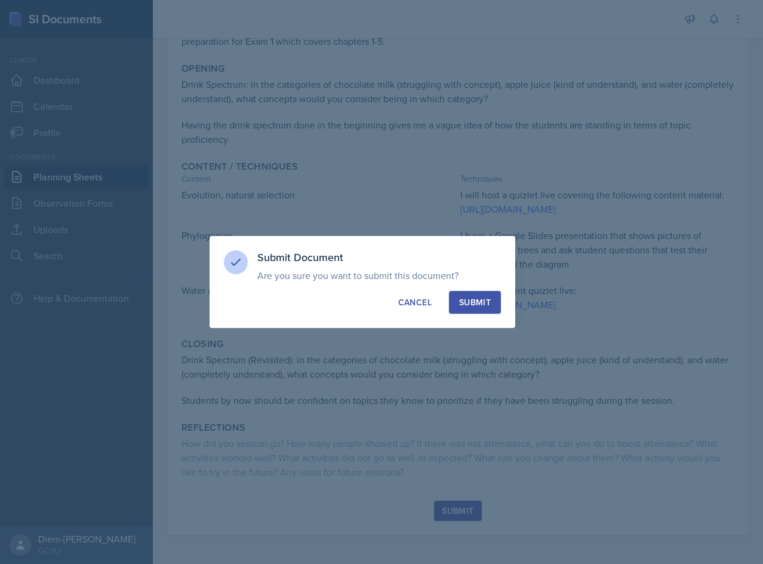
click at [470, 303] on div "Submit" at bounding box center [475, 302] width 32 height 12
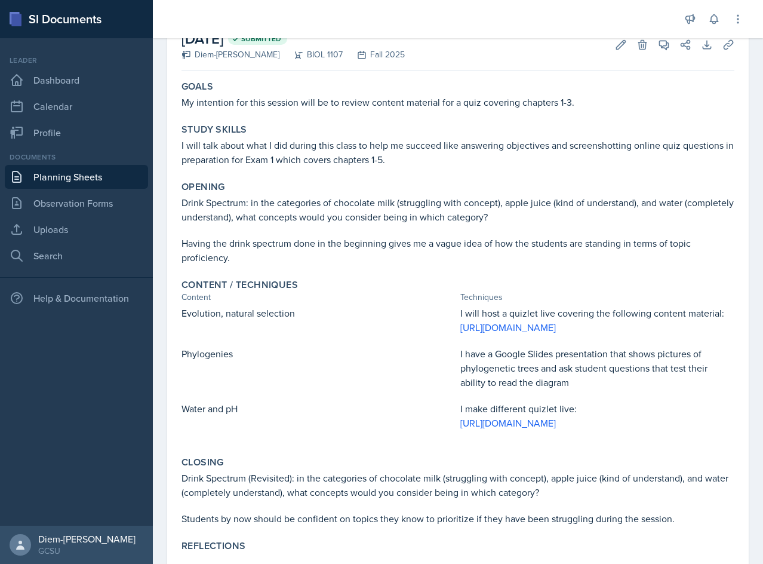
scroll to position [0, 0]
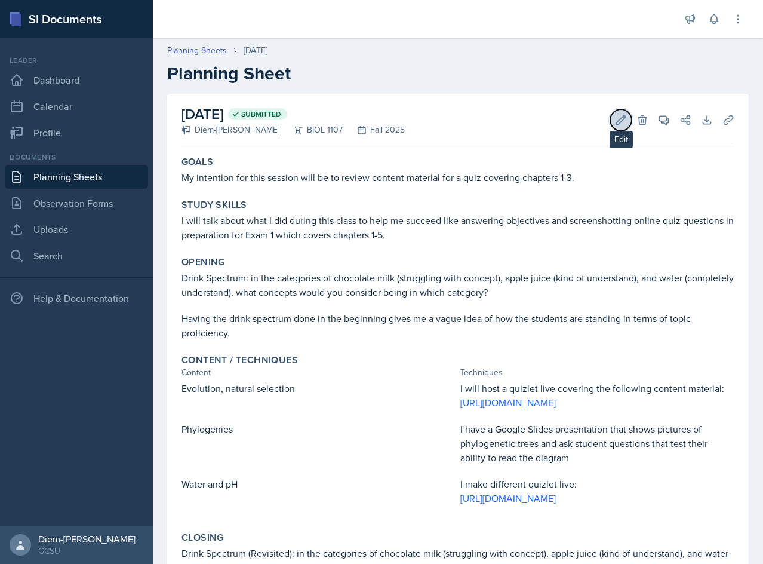
click at [617, 122] on icon at bounding box center [621, 120] width 12 height 12
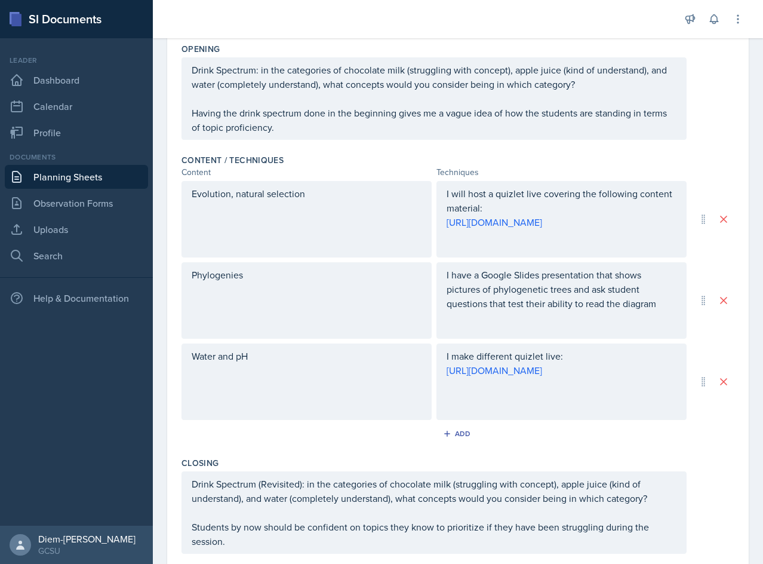
scroll to position [299, 0]
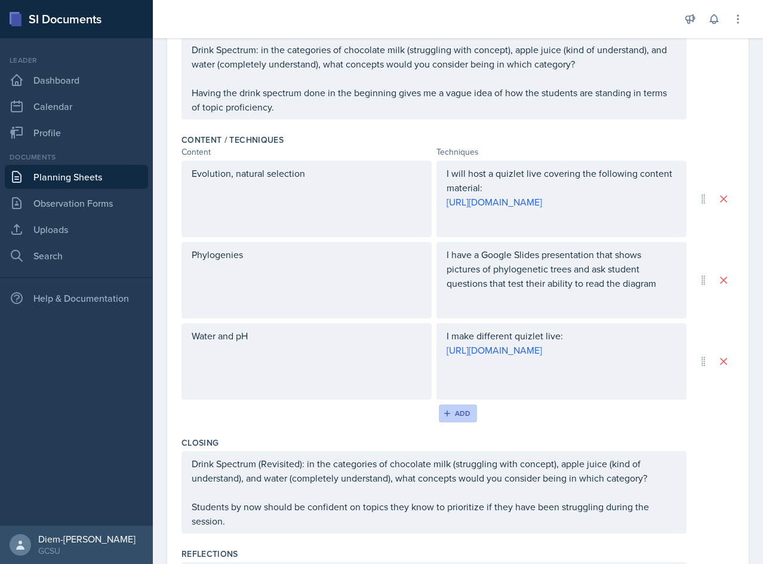
click at [459, 418] on div "Add" at bounding box center [458, 413] width 26 height 10
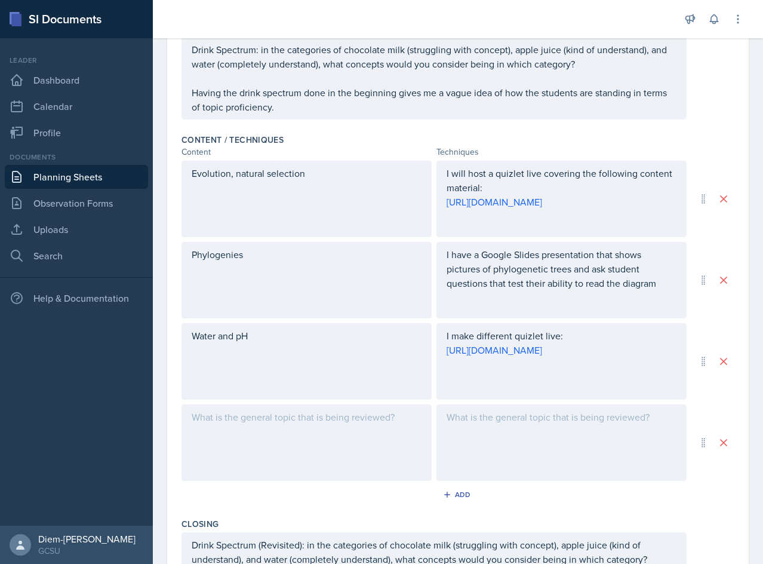
click at [372, 440] on div at bounding box center [307, 442] width 250 height 76
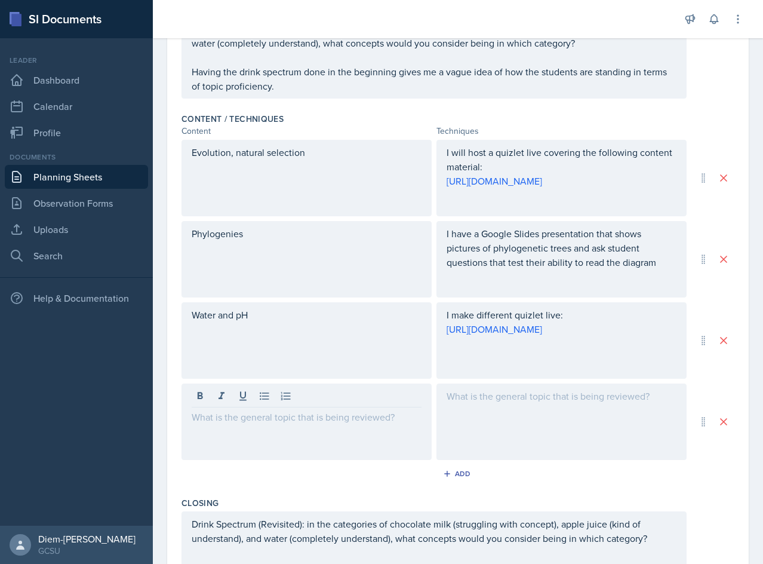
click at [252, 436] on div at bounding box center [307, 421] width 250 height 76
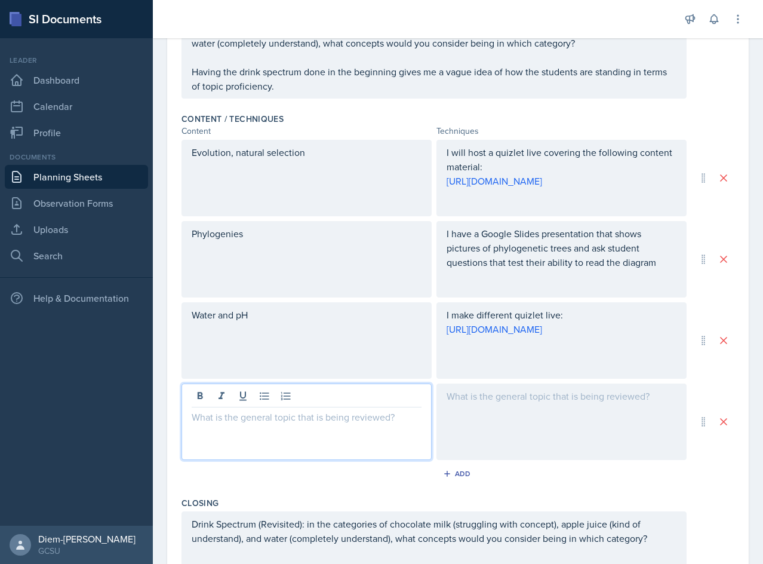
click at [275, 432] on div at bounding box center [307, 421] width 250 height 76
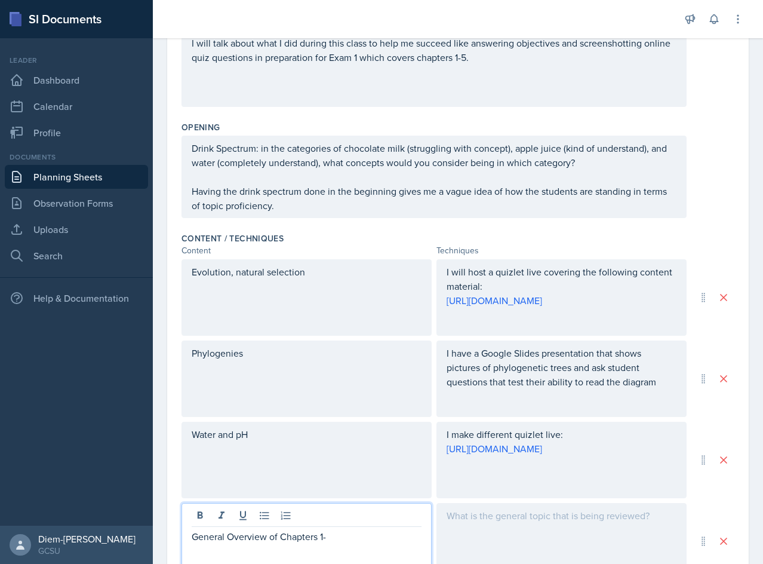
scroll to position [221, 0]
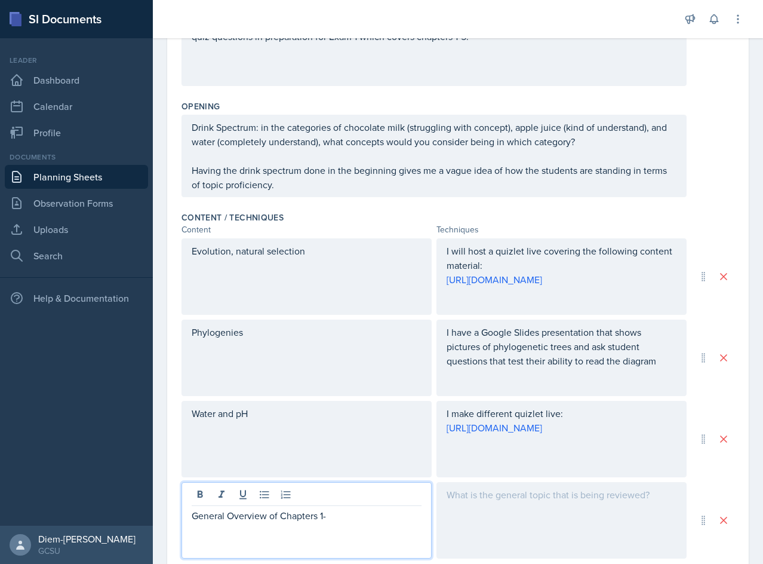
click at [195, 420] on p "Water and pH" at bounding box center [307, 413] width 230 height 14
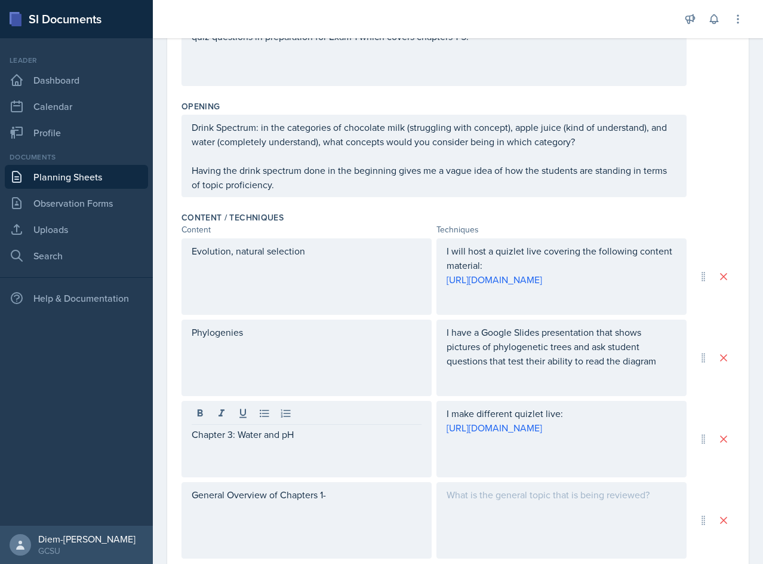
click at [195, 253] on div "Evolution, natural selection" at bounding box center [307, 276] width 250 height 76
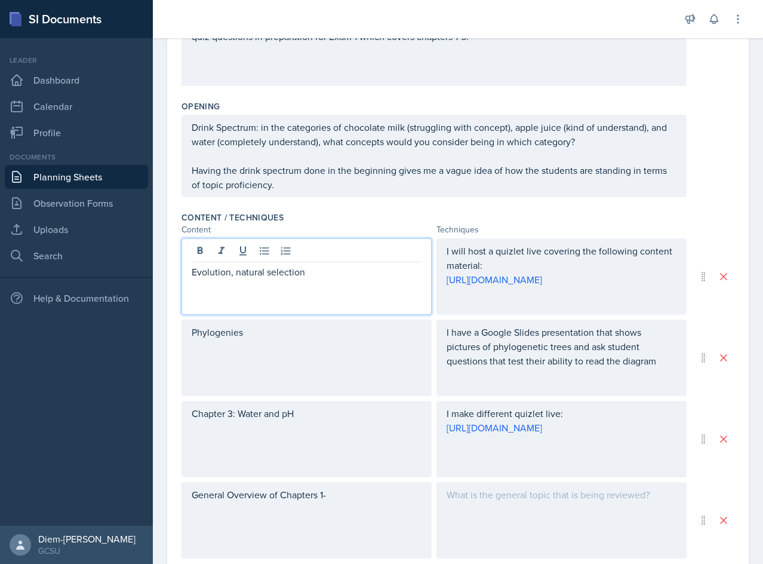
click at [192, 277] on p "Evolution, natural selection" at bounding box center [307, 272] width 230 height 14
click at [193, 339] on div "Phylogenies" at bounding box center [307, 357] width 250 height 76
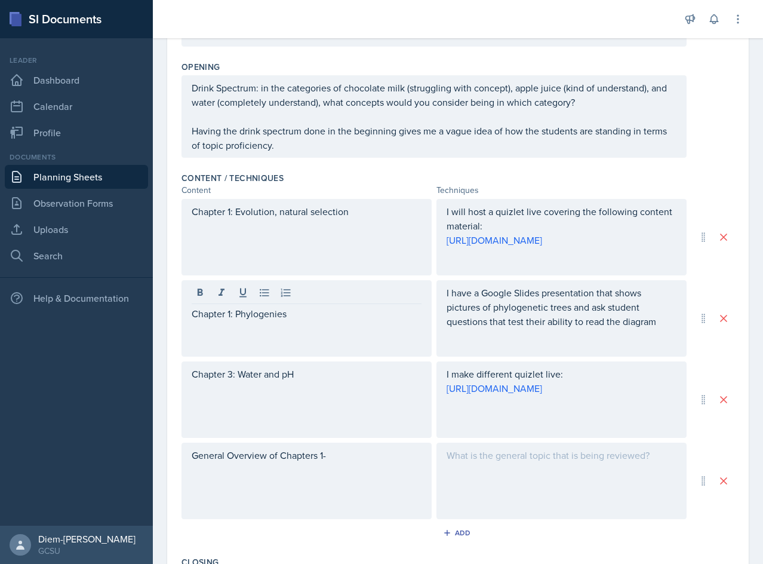
scroll to position [281, 0]
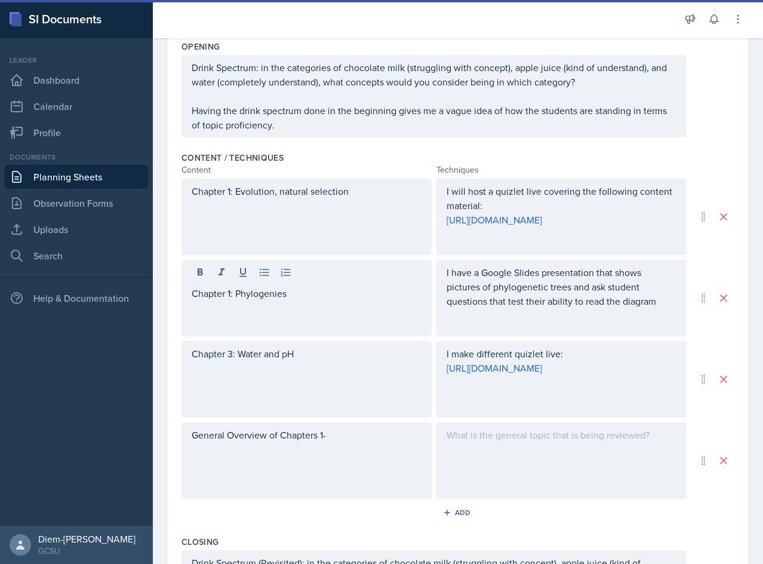
click at [340, 439] on div "General Overview of Chapters 1-" at bounding box center [307, 460] width 250 height 76
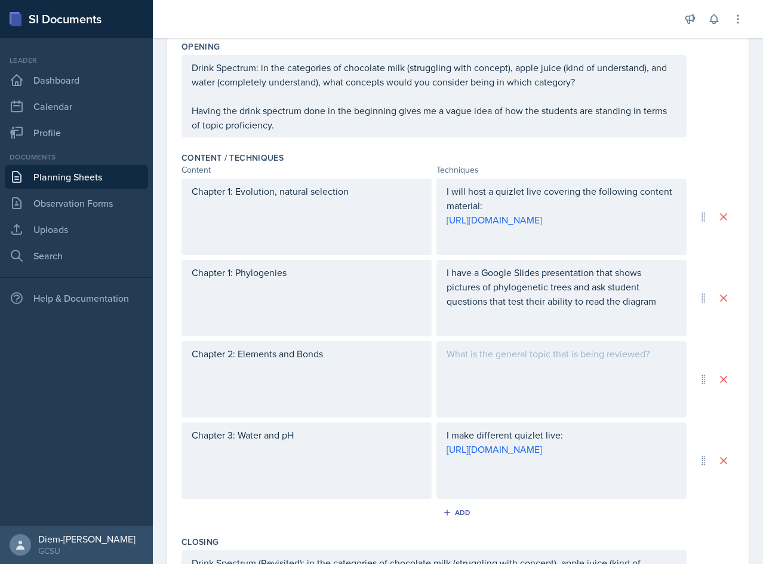
click at [584, 392] on div at bounding box center [561, 379] width 250 height 76
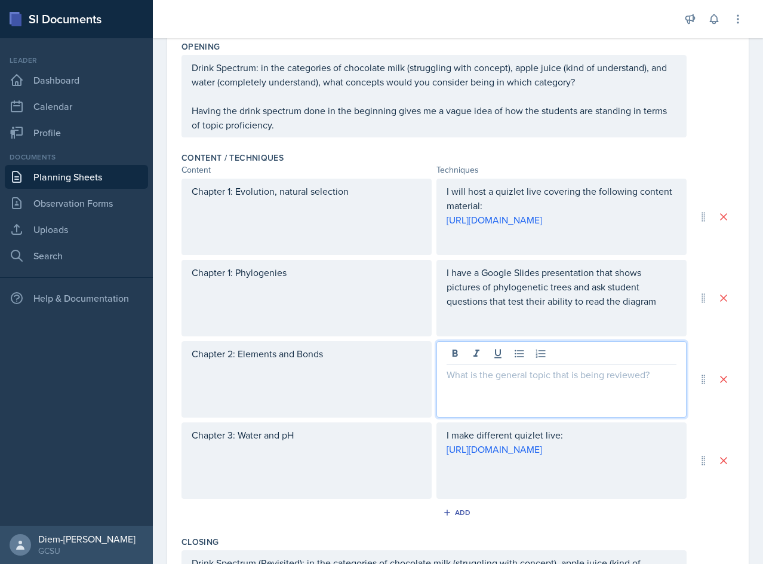
scroll to position [302, 0]
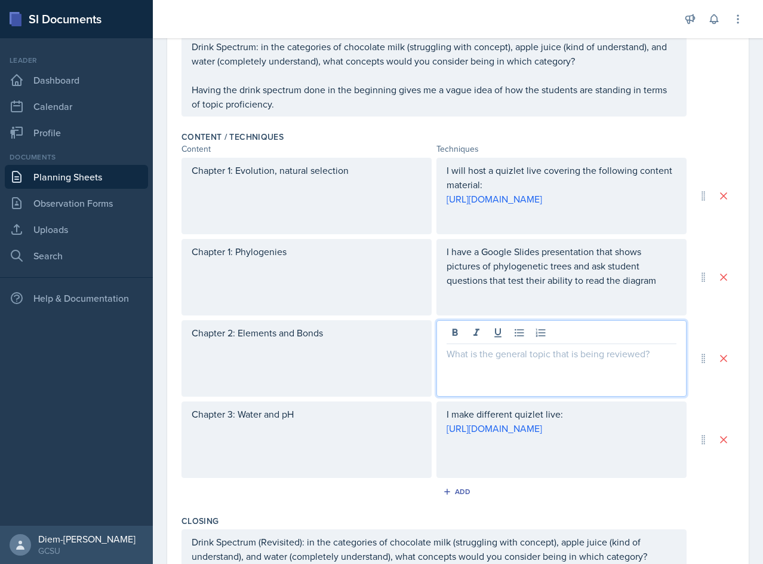
click at [476, 361] on p at bounding box center [562, 353] width 230 height 14
click at [533, 367] on div at bounding box center [561, 358] width 250 height 76
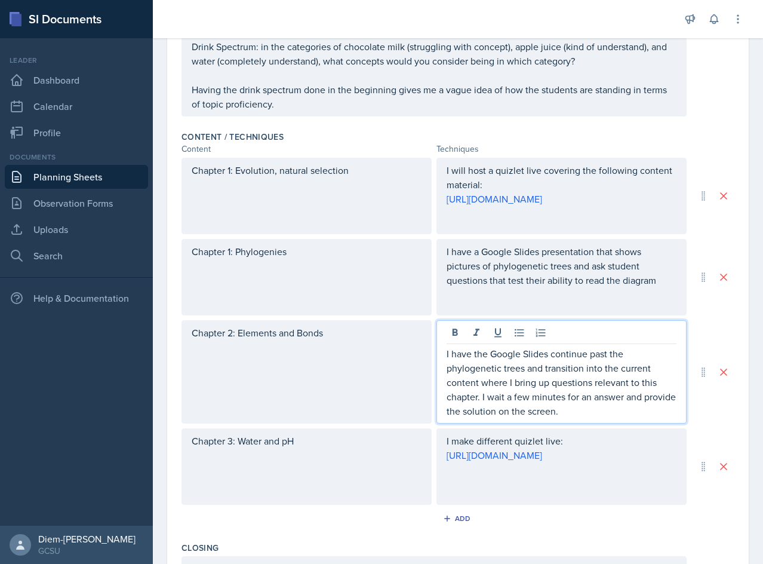
click at [469, 448] on div "I make different quizlet live: [URL][DOMAIN_NAME]" at bounding box center [561, 466] width 250 height 76
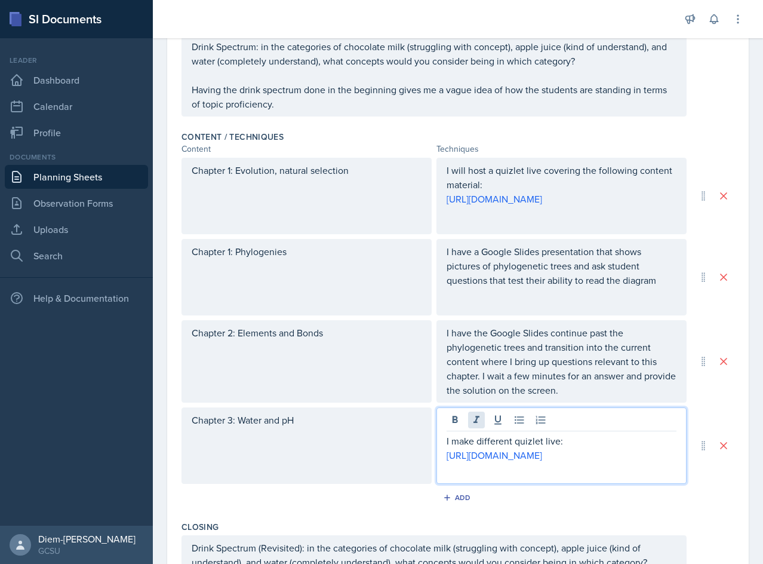
scroll to position [281, 0]
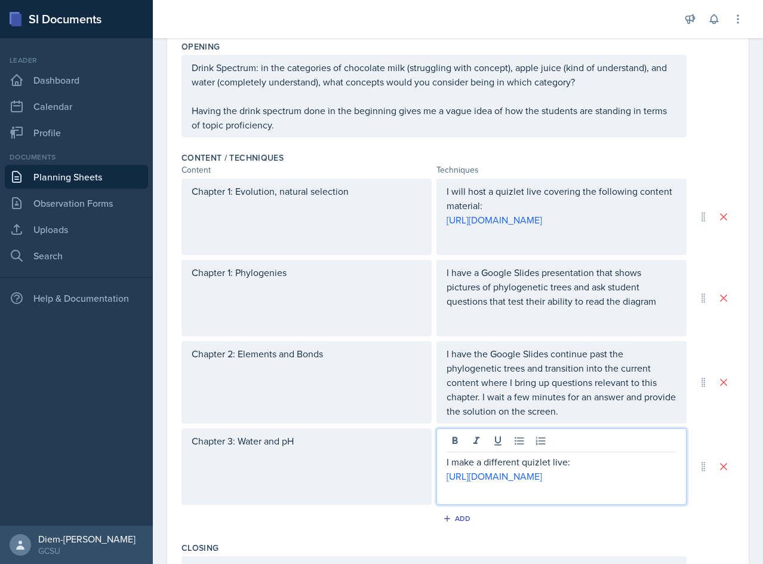
click at [518, 371] on p "I have the Google Slides continue past the phylogenetic trees and transition in…" at bounding box center [562, 382] width 230 height 72
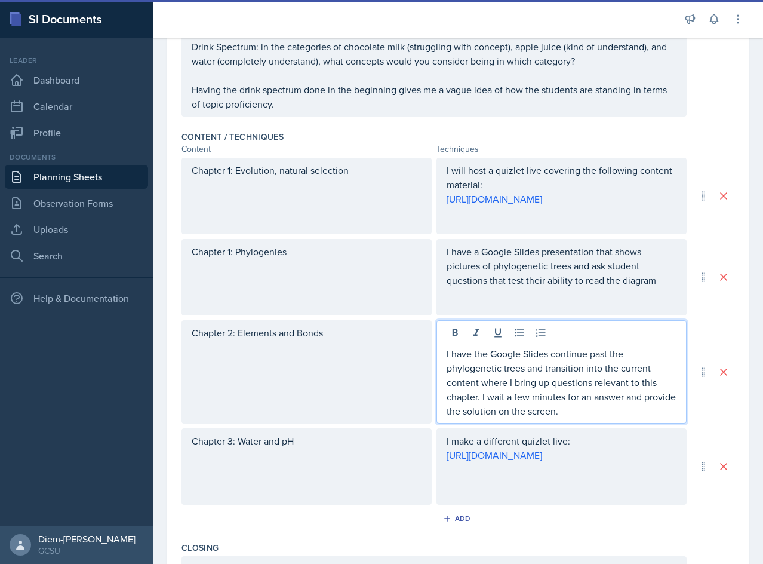
click at [583, 411] on p "I have the Google Slides continue past the phylogenetic trees and transition in…" at bounding box center [562, 382] width 230 height 72
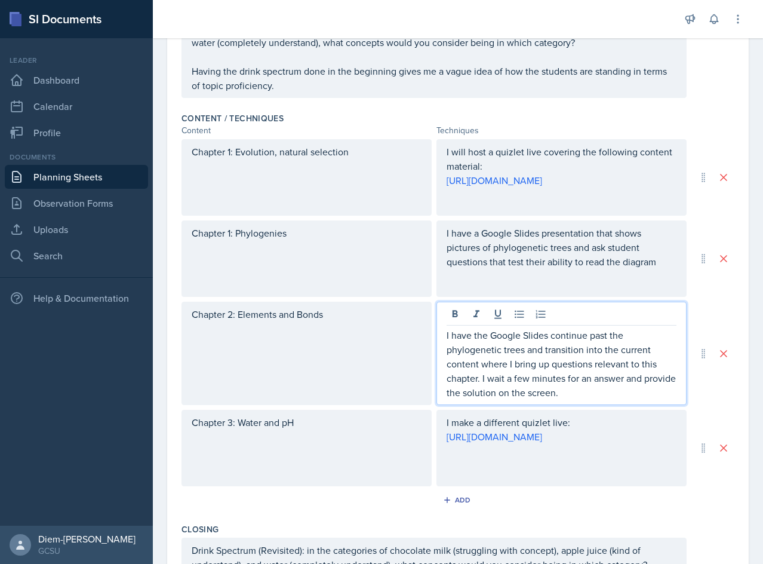
scroll to position [57, 0]
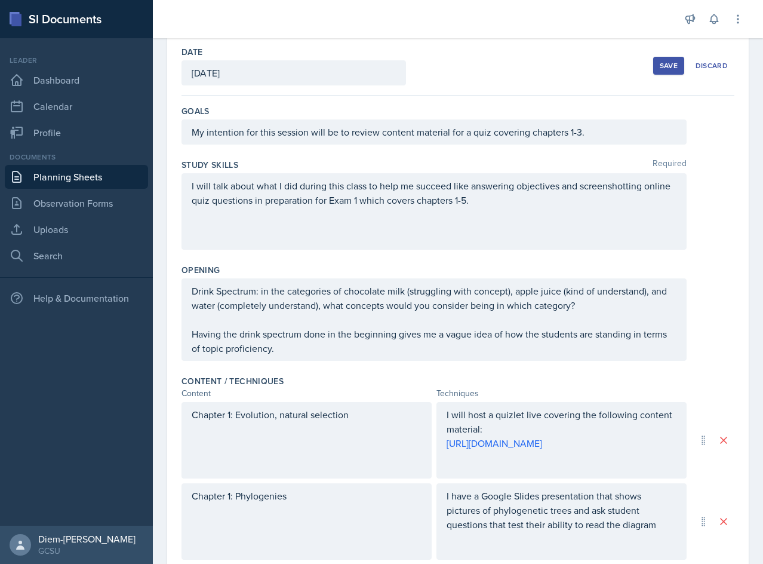
click at [660, 69] on div "Save" at bounding box center [669, 66] width 18 height 10
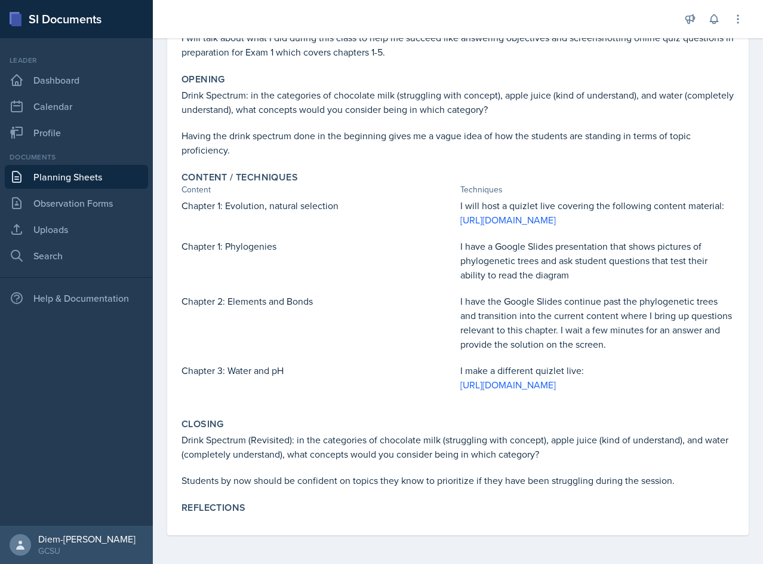
scroll to position [211, 0]
drag, startPoint x: 226, startPoint y: 176, endPoint x: 337, endPoint y: 182, distance: 111.2
click at [337, 198] on p "Chapter 1: Evolution, natural selection" at bounding box center [319, 205] width 274 height 14
copy p "Evolution, natural selection"
drag, startPoint x: 512, startPoint y: 184, endPoint x: 492, endPoint y: 196, distance: 23.4
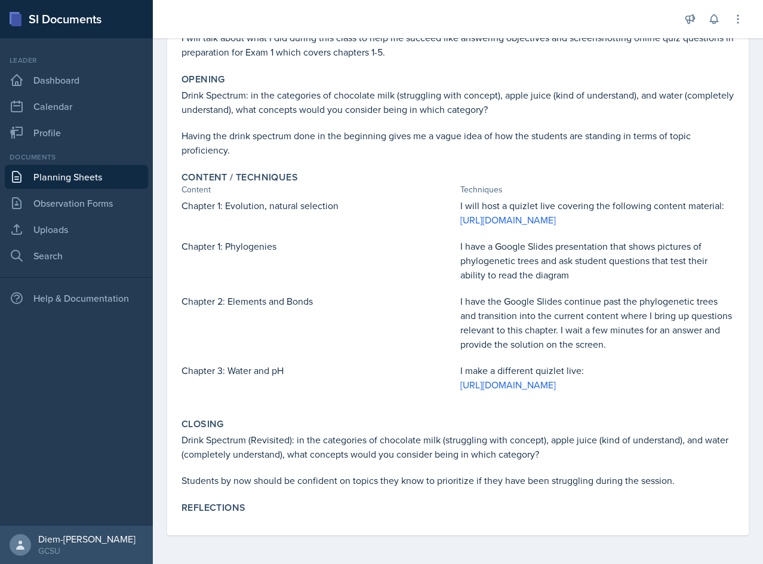
drag, startPoint x: 515, startPoint y: 372, endPoint x: 507, endPoint y: 184, distance: 188.2
click at [507, 213] on p "[URL][DOMAIN_NAME]" at bounding box center [597, 220] width 274 height 14
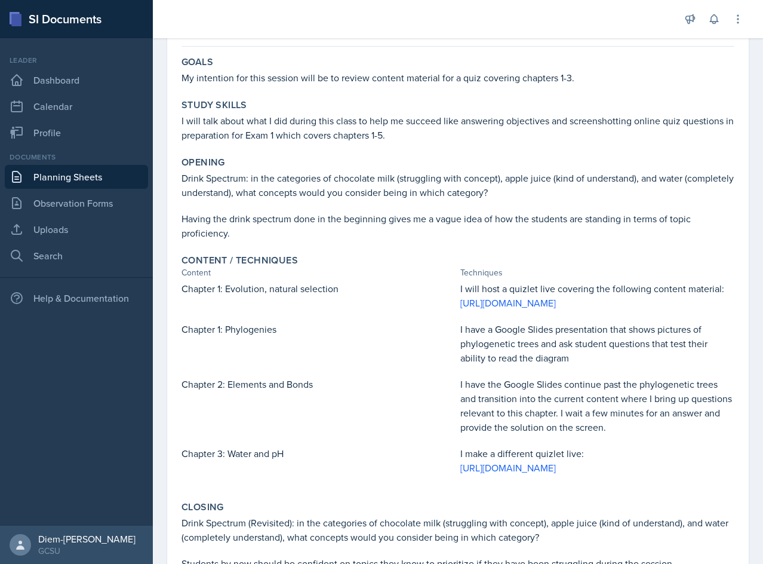
scroll to position [0, 0]
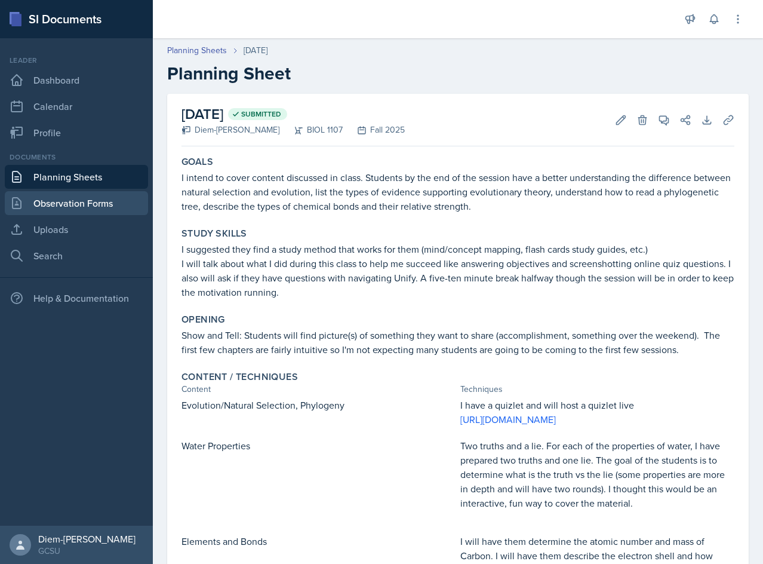
click at [48, 196] on link "Observation Forms" at bounding box center [76, 203] width 143 height 24
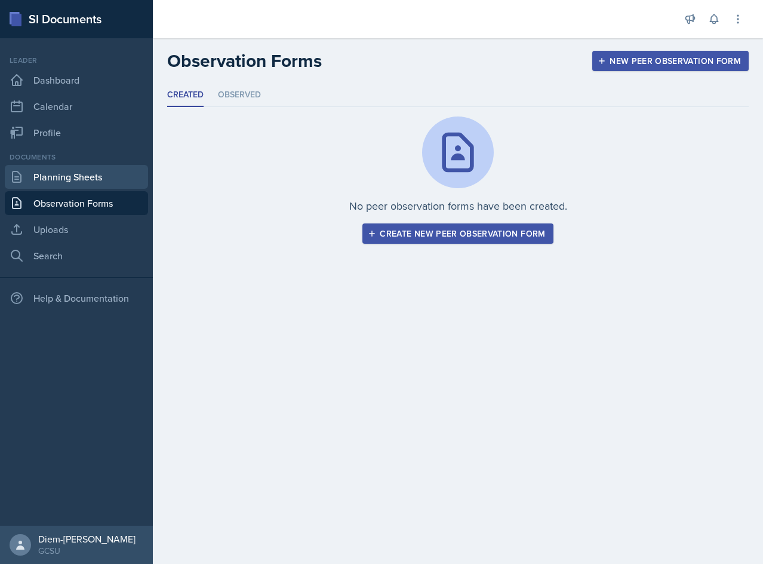
click at [62, 177] on link "Planning Sheets" at bounding box center [76, 177] width 143 height 24
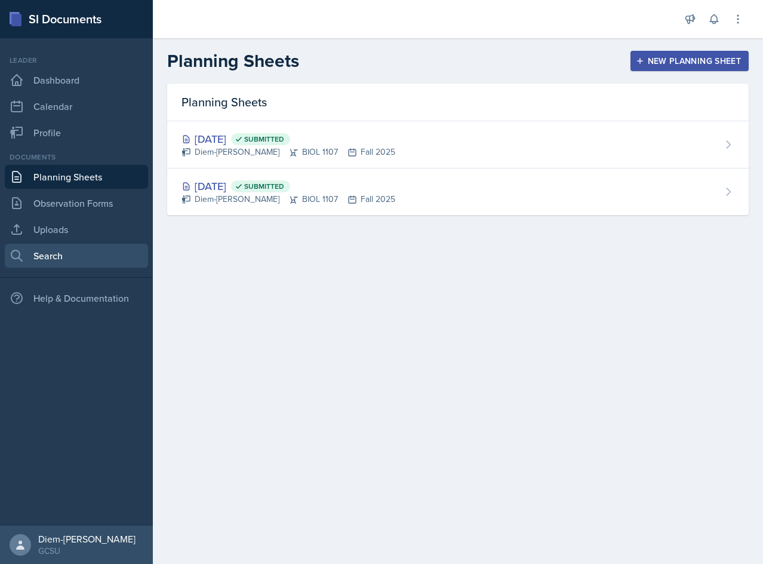
click at [70, 251] on link "Search" at bounding box center [76, 256] width 143 height 24
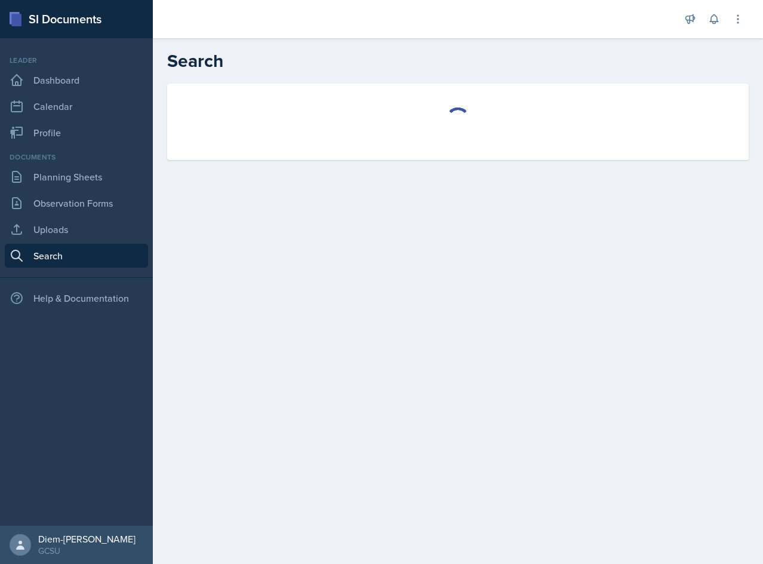
select select "all"
select select "1"
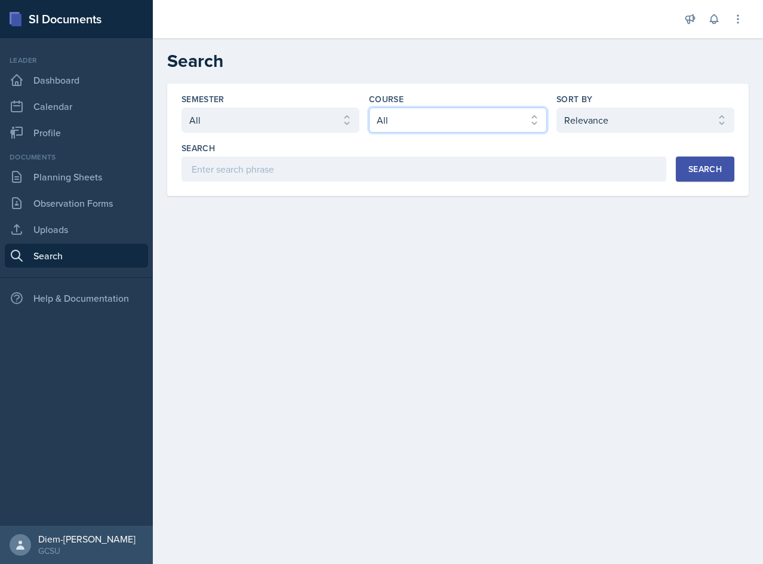
click at [370, 119] on select "Select course All ACCT 3101 ACCT 3102 ASTR 1000 BIOL 1100 BIOL 1107 BIOL 1108 B…" at bounding box center [458, 119] width 178 height 25
select select "6d02d006-d2ce-4ab3-bc11-53b48f3c94ca"
click at [369, 107] on select "Select course All ACCT 3101 ACCT 3102 ASTR 1000 BIOL 1100 BIOL 1107 BIOL 1108 B…" at bounding box center [458, 119] width 178 height 25
click at [601, 125] on select "Select sort by Relevance Document Date (Asc) Document Date (Desc)" at bounding box center [646, 119] width 178 height 25
select select "3"
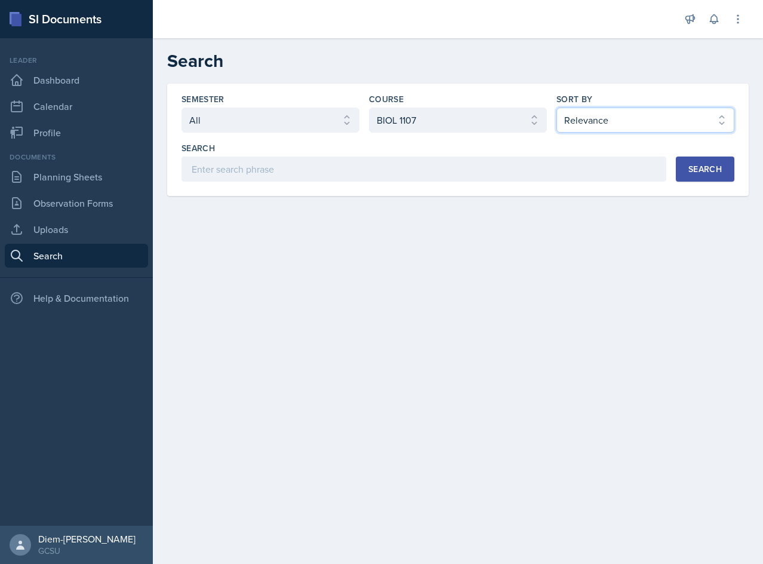
click at [557, 107] on select "Select sort by Relevance Document Date (Asc) Document Date (Desc)" at bounding box center [646, 119] width 178 height 25
click at [702, 181] on button "Search" at bounding box center [705, 168] width 59 height 25
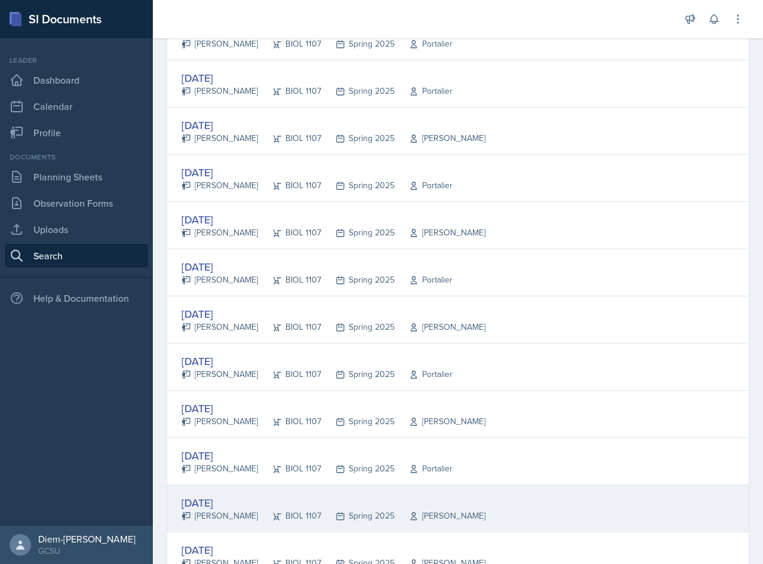
scroll to position [2108, 0]
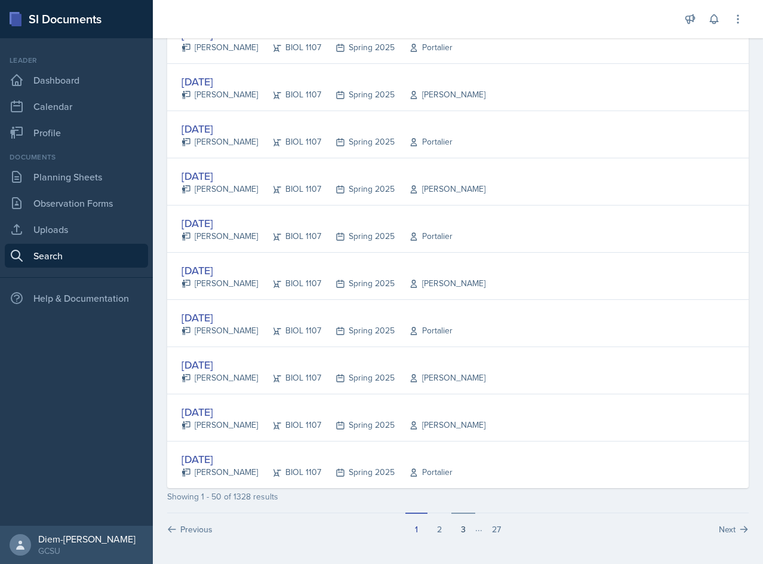
click at [460, 526] on button "3" at bounding box center [463, 523] width 24 height 23
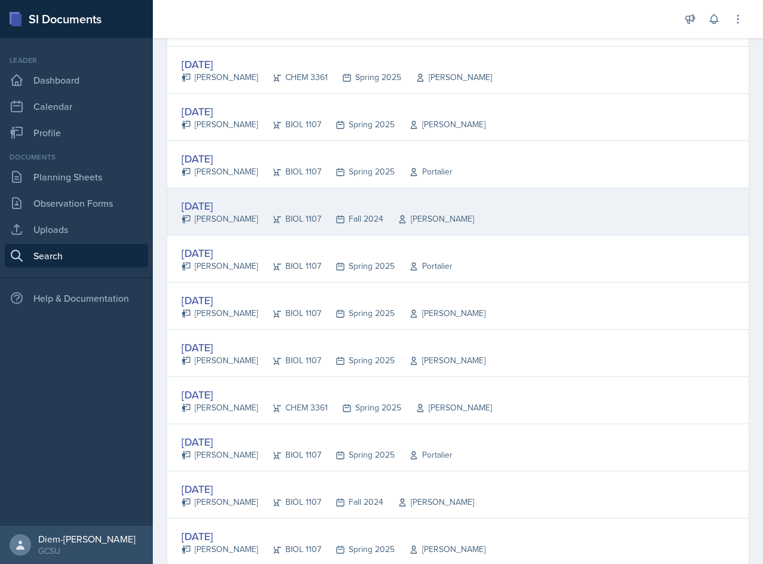
scroll to position [1870, 0]
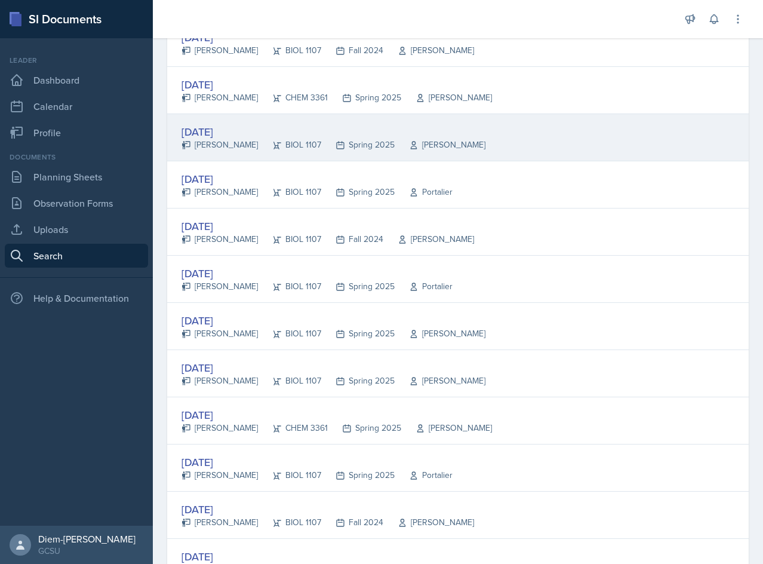
click at [223, 149] on div "Ava Farmer" at bounding box center [220, 145] width 76 height 13
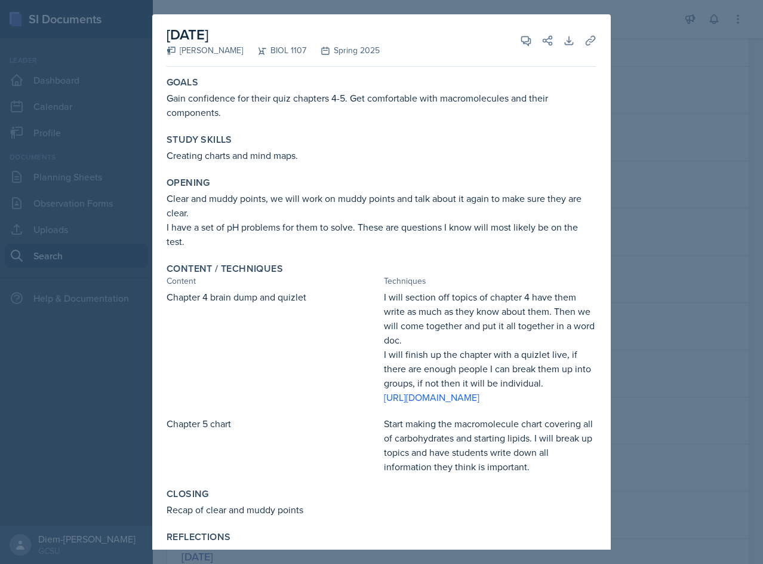
click at [659, 143] on div at bounding box center [381, 282] width 763 height 564
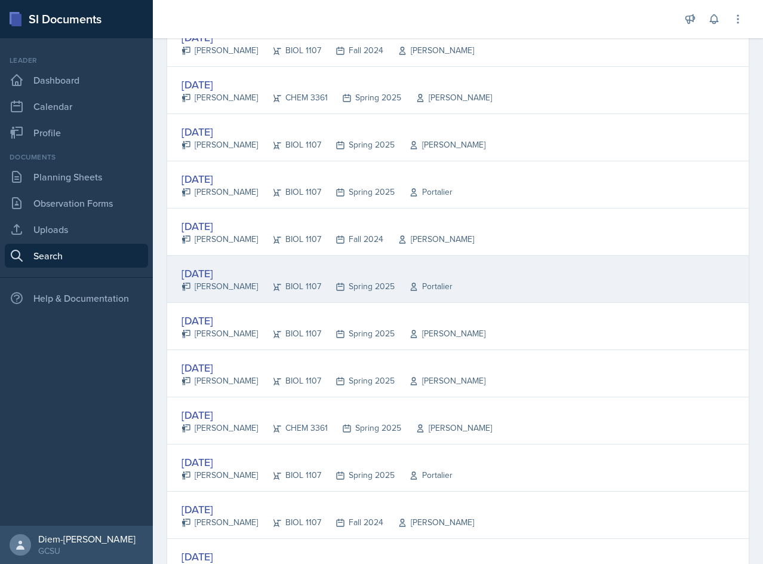
click at [264, 275] on div "Sep 3rd, 2024" at bounding box center [317, 273] width 271 height 16
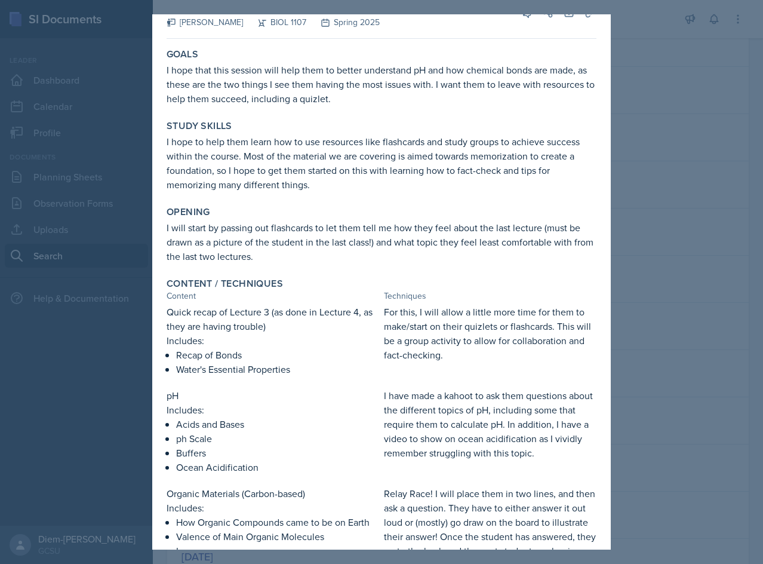
scroll to position [0, 0]
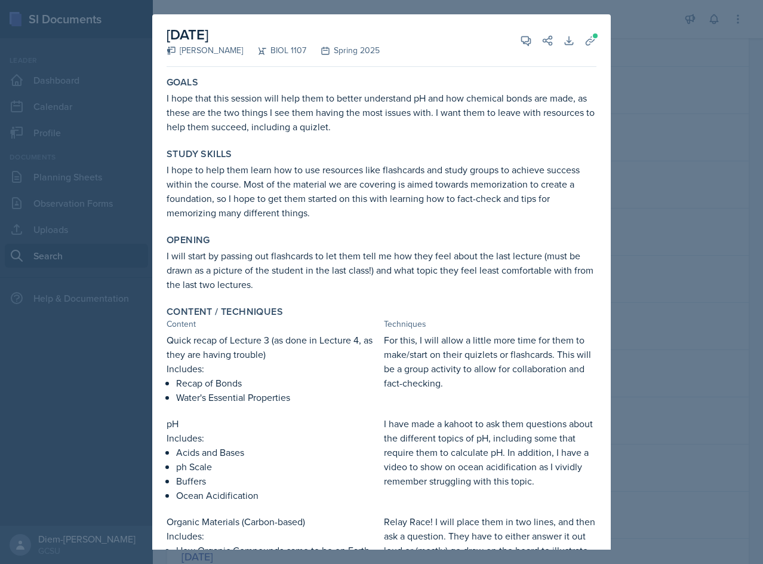
click at [647, 159] on div at bounding box center [381, 282] width 763 height 564
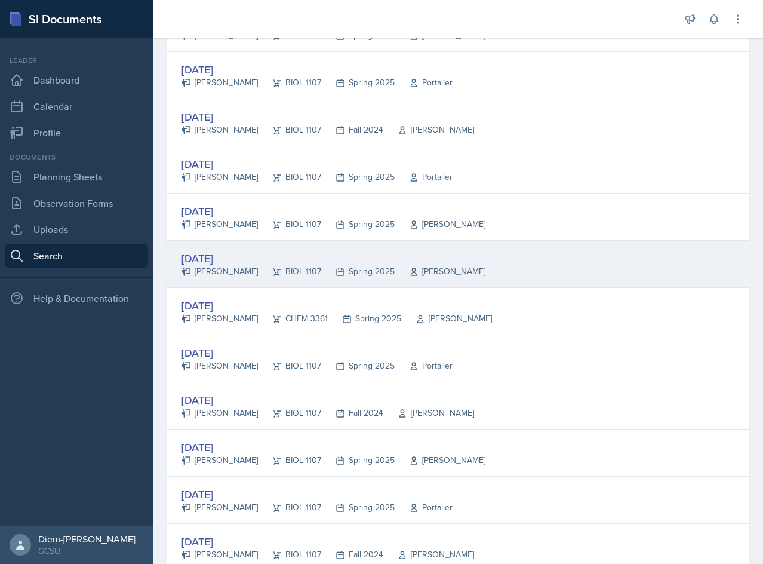
scroll to position [1989, 0]
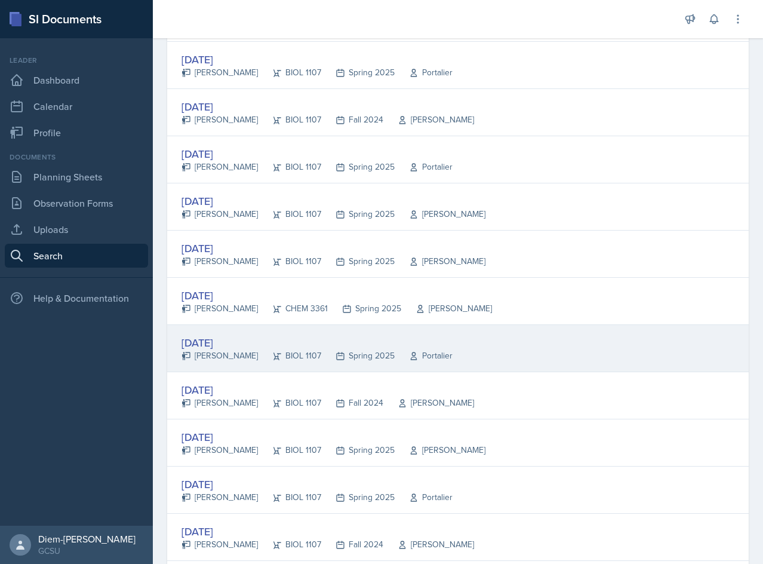
click at [220, 349] on div "Aug 28th, 2024" at bounding box center [317, 342] width 271 height 16
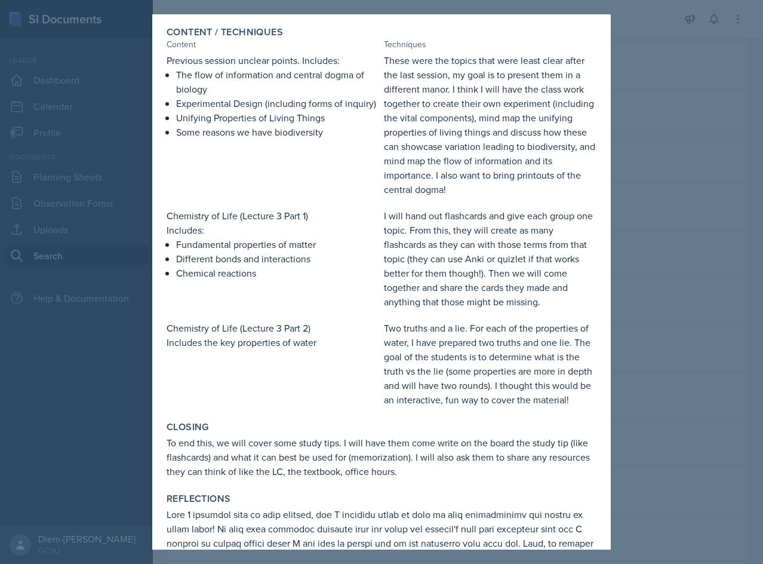
scroll to position [299, 0]
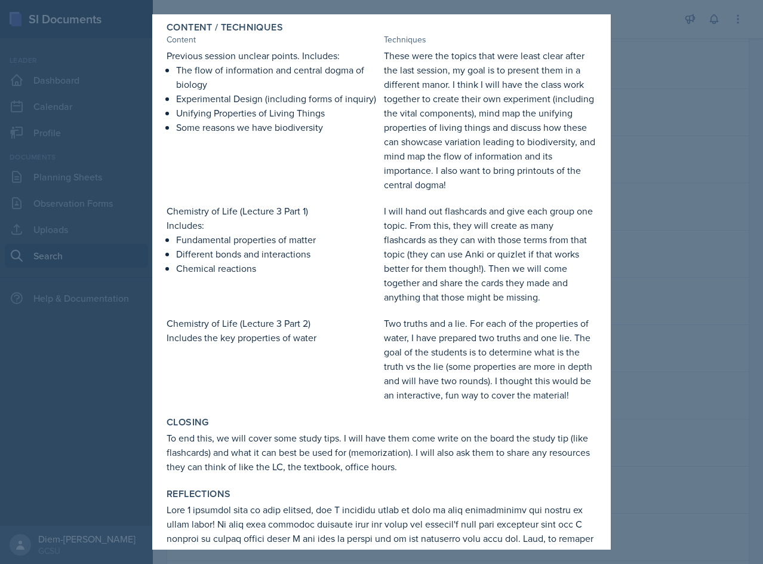
click at [654, 197] on div at bounding box center [381, 282] width 763 height 564
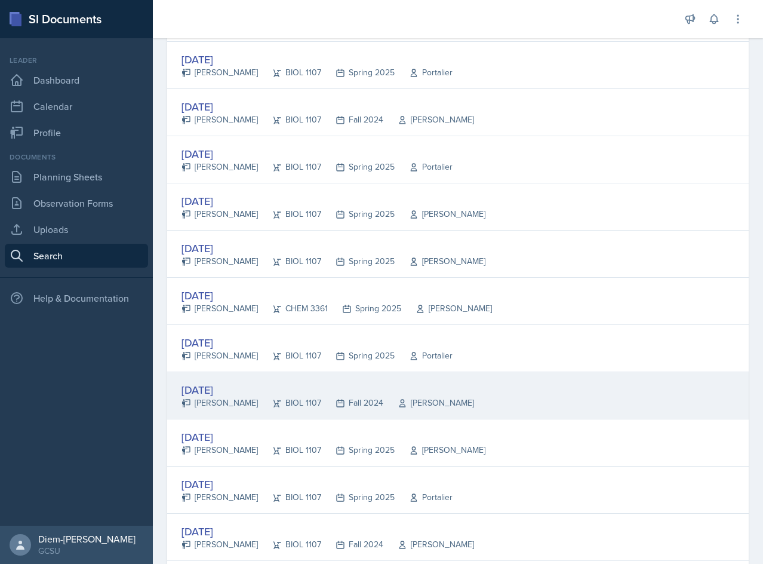
click at [272, 398] on icon at bounding box center [277, 403] width 10 height 10
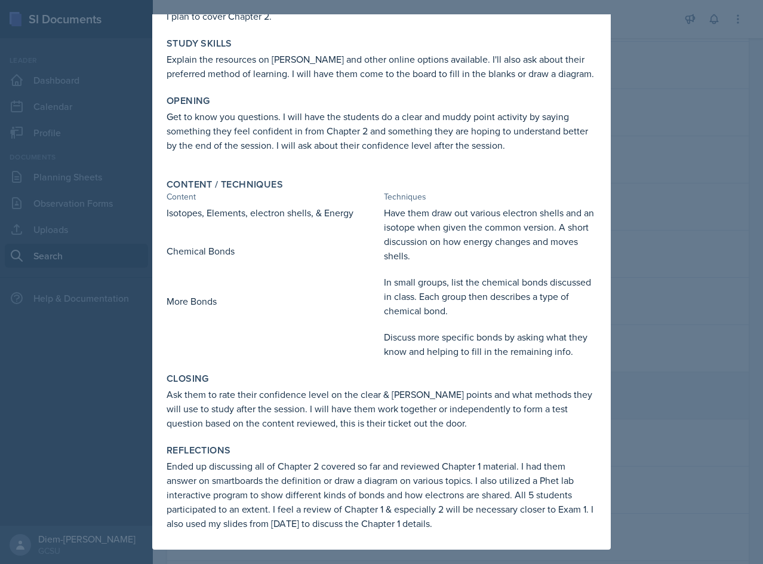
scroll to position [96, 0]
click at [674, 275] on div at bounding box center [381, 282] width 763 height 564
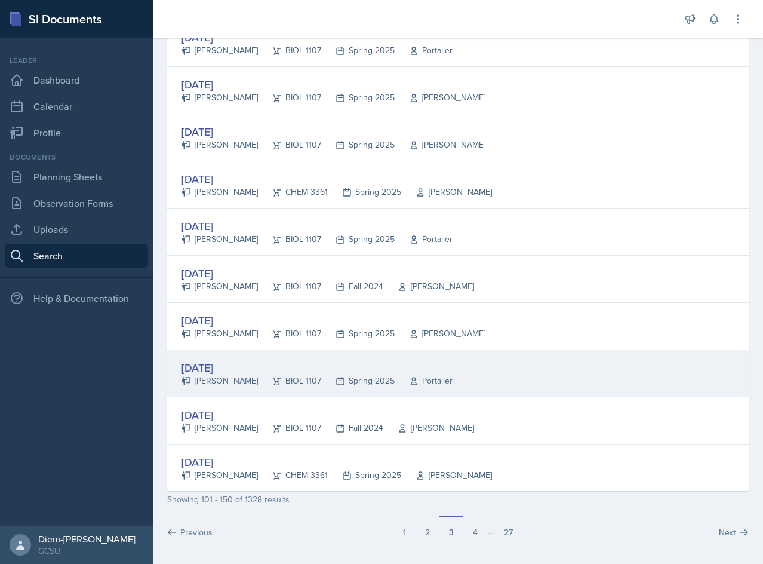
scroll to position [2108, 0]
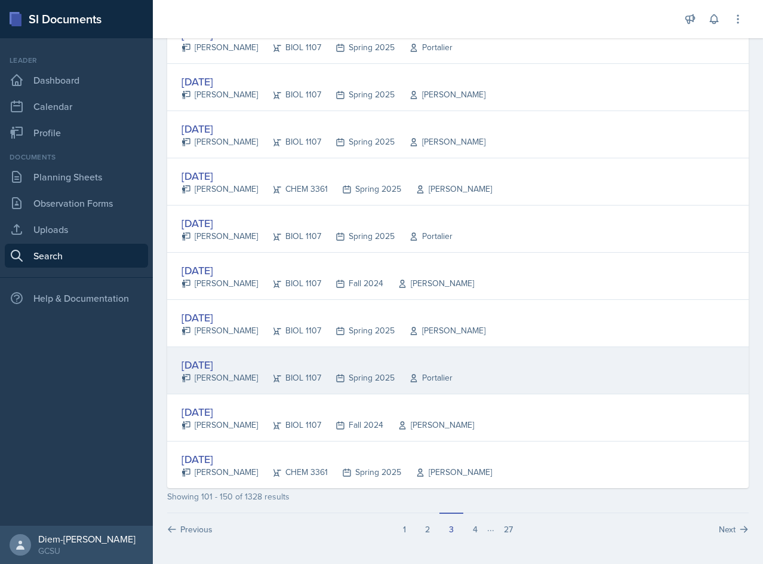
click at [302, 387] on div "Aug 26th, 2024 Olivia Hood BIOL 1107 Spring 2025 Portalier" at bounding box center [458, 370] width 582 height 47
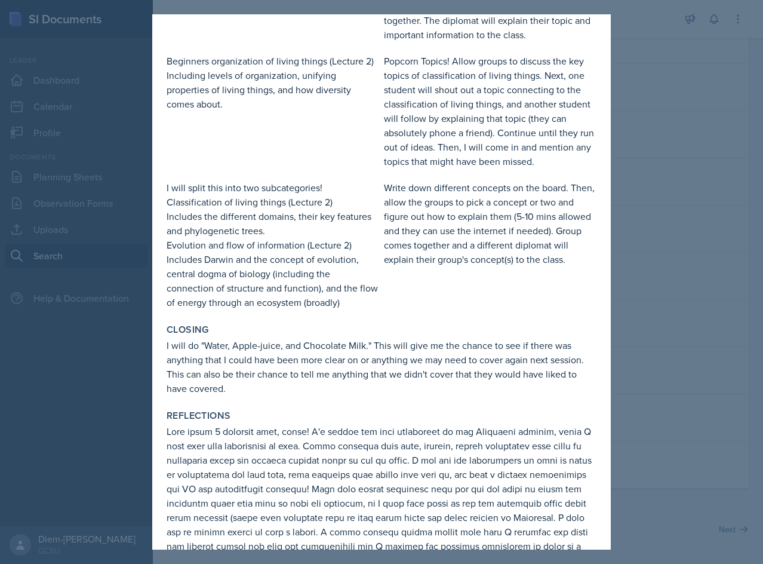
scroll to position [478, 0]
click at [632, 297] on div at bounding box center [381, 282] width 763 height 564
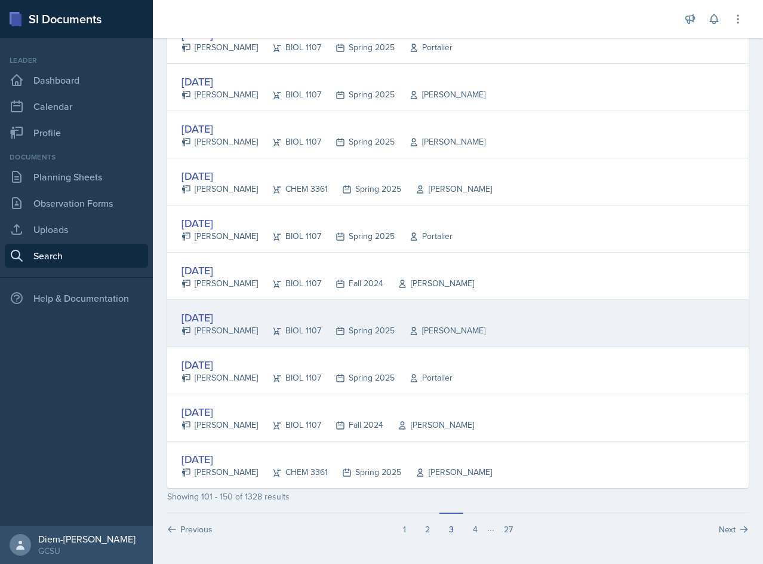
click at [398, 313] on div "Aug 27th, 2024" at bounding box center [334, 317] width 304 height 16
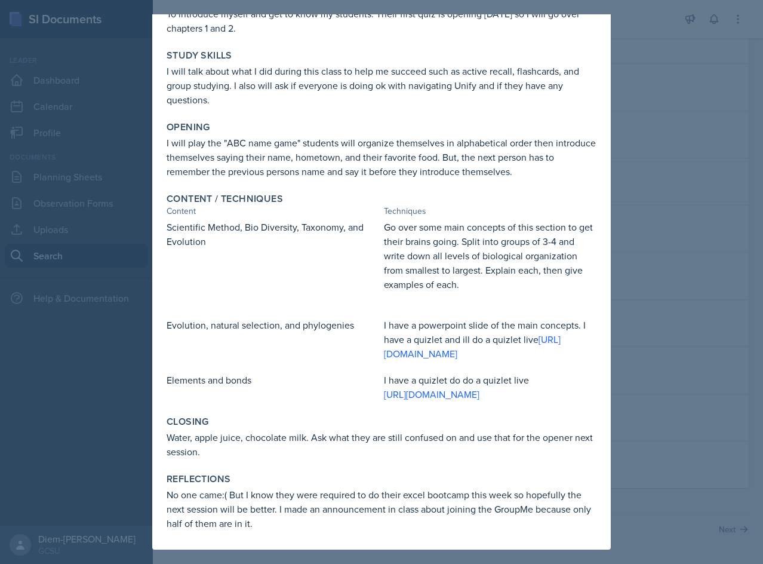
scroll to position [0, 0]
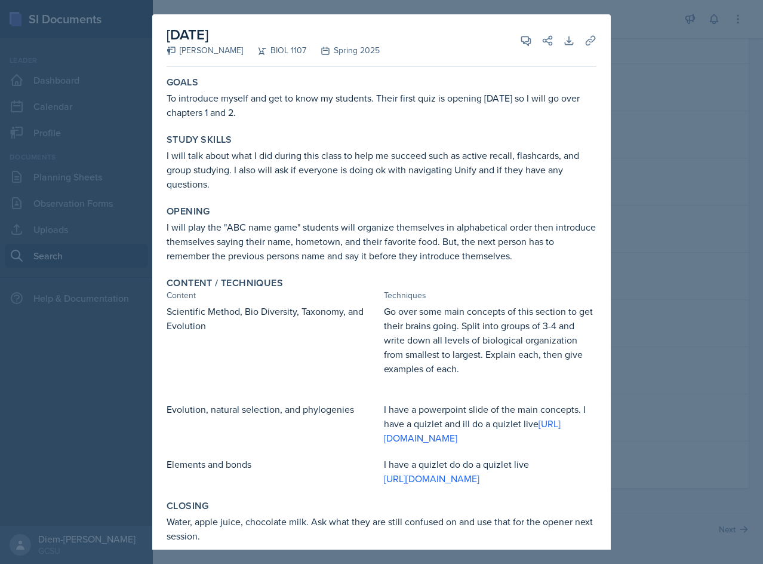
click at [617, 289] on div at bounding box center [381, 282] width 763 height 564
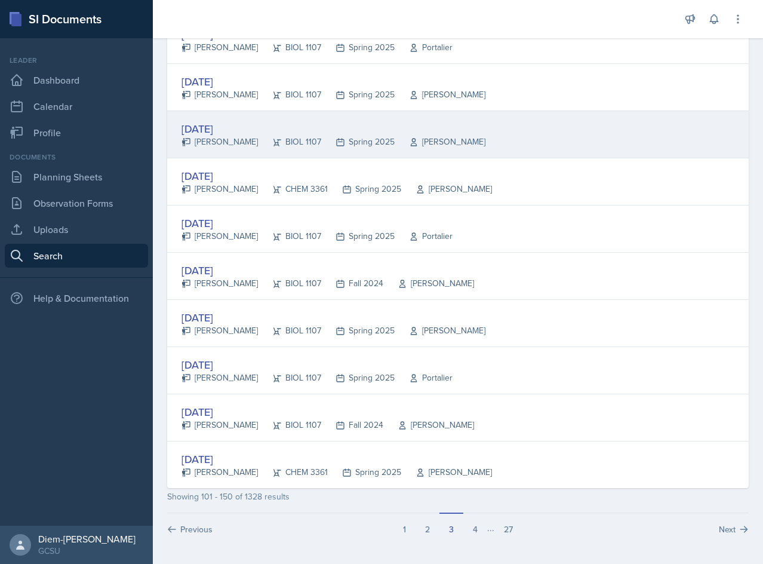
click at [453, 137] on div "Aug 29th, 2024 Ava Farmer BIOL 1107 Spring 2025 Barkovskii" at bounding box center [458, 134] width 582 height 47
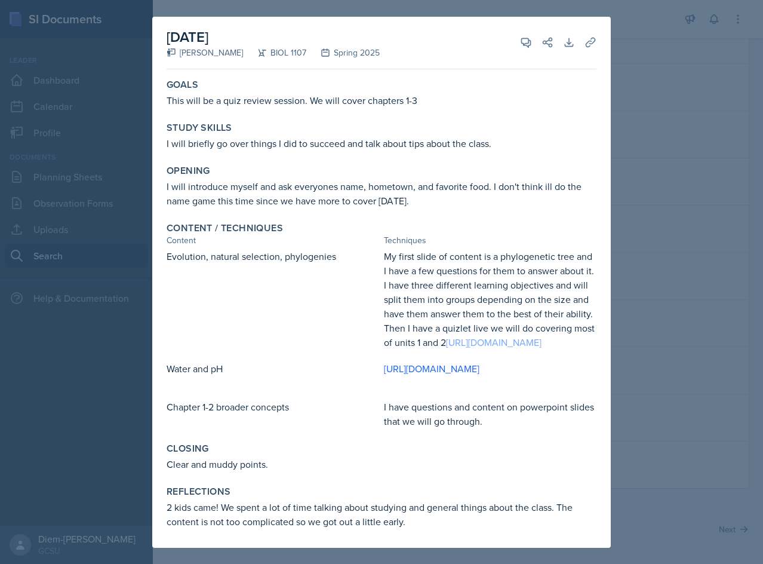
drag, startPoint x: 453, startPoint y: 361, endPoint x: 426, endPoint y: 355, distance: 27.5
click at [247, 109] on div "Goals This will be a quiz review session. We will cover chapters 1-3" at bounding box center [381, 93] width 439 height 38
click at [174, 94] on p "This will be a quiz review session. We will cover chapters 1-3" at bounding box center [382, 100] width 430 height 14
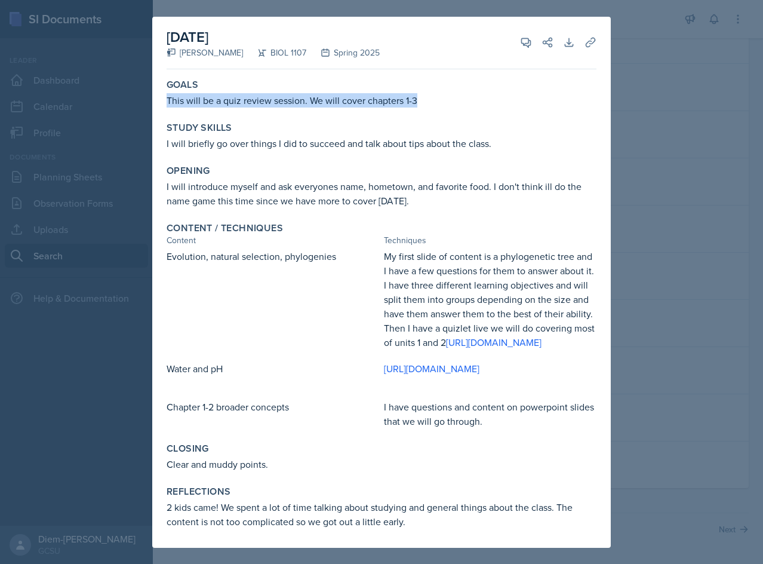
drag, startPoint x: 165, startPoint y: 100, endPoint x: 437, endPoint y: 99, distance: 271.7
click at [437, 99] on div "Goals This will be a quiz review session. We will cover chapters 1-3" at bounding box center [381, 93] width 439 height 38
copy p "This will be a quiz review session. We will cover chapters 1-3"
click at [262, 181] on p "I will introduce myself and ask everyones name, hometown, and favorite food. I …" at bounding box center [382, 193] width 430 height 29
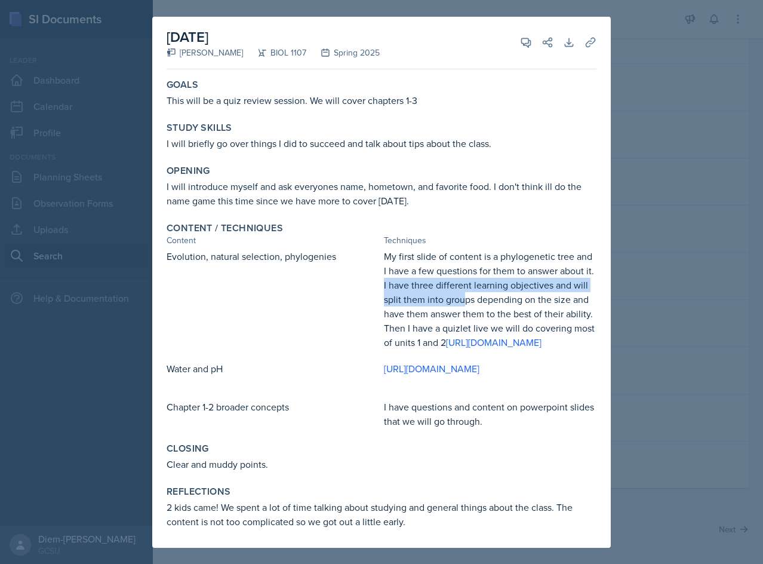
drag, startPoint x: 388, startPoint y: 284, endPoint x: 478, endPoint y: 302, distance: 91.5
click at [478, 302] on p "My first slide of content is a phylogenetic tree and I have a few questions for…" at bounding box center [490, 299] width 213 height 100
click at [423, 280] on p "My first slide of content is a phylogenetic tree and I have a few questions for…" at bounding box center [490, 299] width 213 height 100
click at [419, 263] on p "My first slide of content is a phylogenetic tree and I have a few questions for…" at bounding box center [490, 299] width 213 height 100
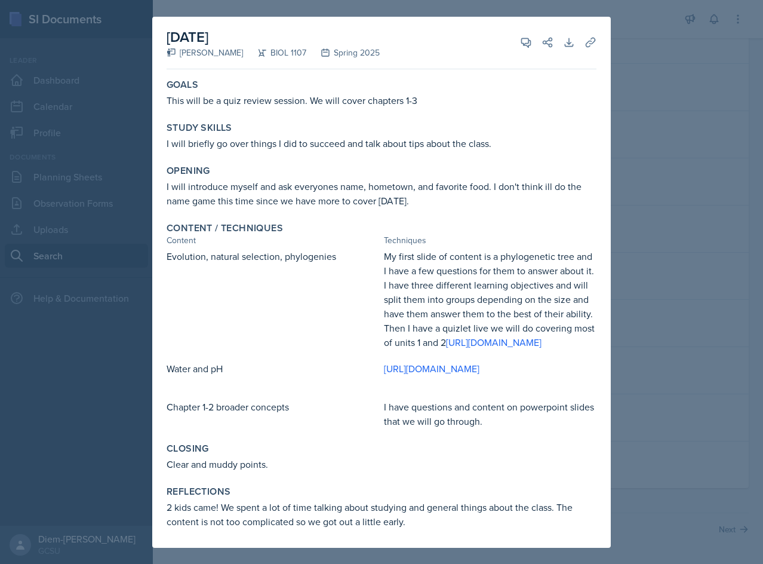
click at [395, 249] on p "My first slide of content is a phylogenetic tree and I have a few questions for…" at bounding box center [490, 299] width 213 height 100
drag, startPoint x: 166, startPoint y: 189, endPoint x: 336, endPoint y: 194, distance: 169.6
click at [336, 217] on div "Content / Techniques Content Techniques Evolution, natural selection, phylogeni…" at bounding box center [381, 325] width 439 height 216
copy p "Evolution, natural selection, phylogenies"
click at [193, 361] on p "Water and pH" at bounding box center [273, 368] width 213 height 14
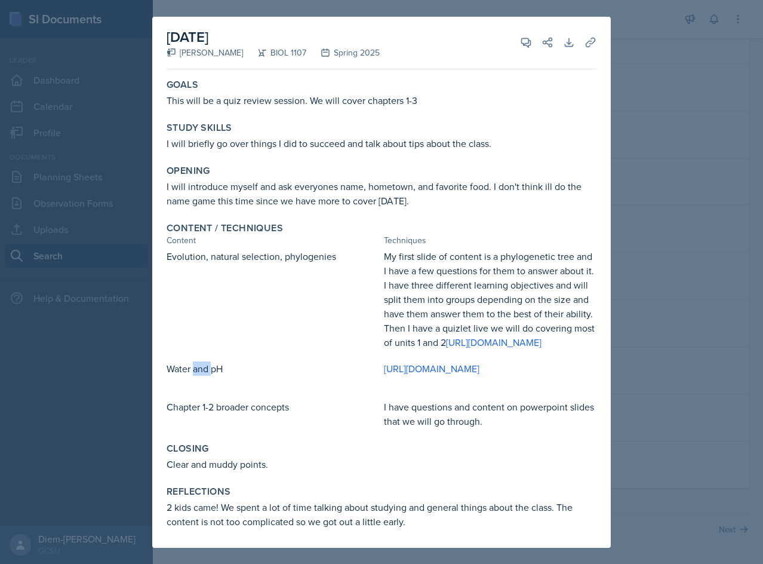
click at [193, 361] on p "Water and pH" at bounding box center [273, 368] width 213 height 14
copy div "Water and pH"
click at [330, 436] on div "Goals This will be a quiz review session. We will cover chapters 1-3 Study Skil…" at bounding box center [382, 311] width 430 height 474
click at [244, 514] on p "2 kids came! We spent a lot of time talking about studying and general things a…" at bounding box center [382, 514] width 430 height 29
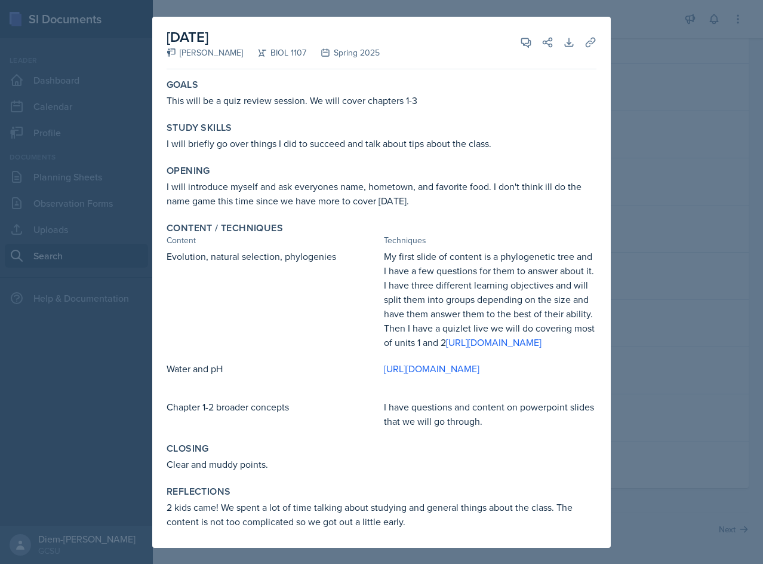
scroll to position [0, 0]
click at [628, 241] on div at bounding box center [381, 282] width 763 height 564
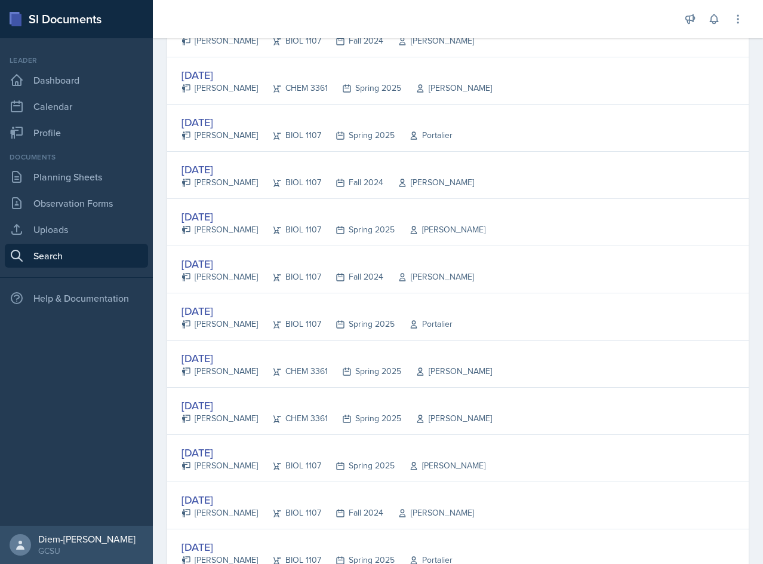
scroll to position [496, 0]
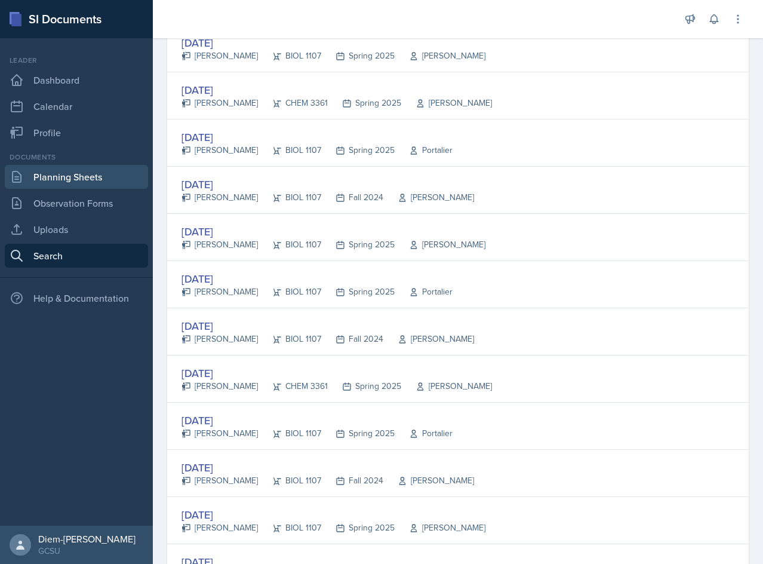
click at [75, 177] on link "Planning Sheets" at bounding box center [76, 177] width 143 height 24
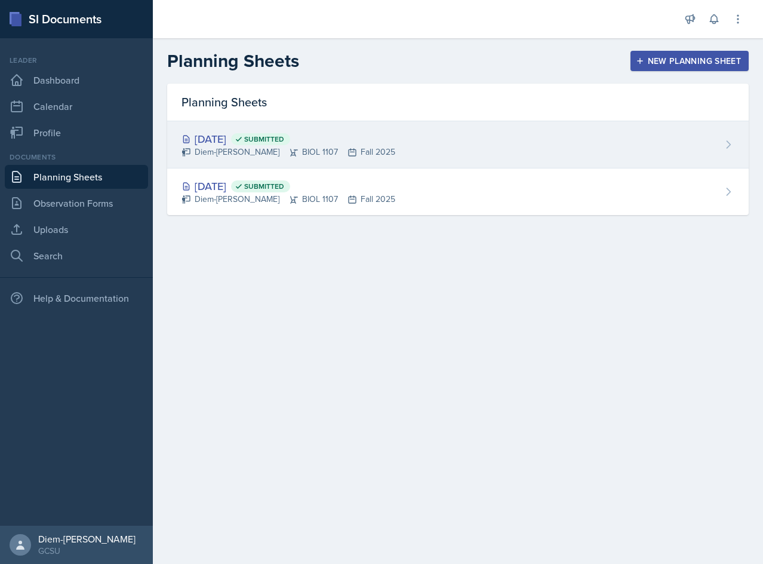
click at [409, 142] on div "Aug 26th, 2025 Submitted Diem-Linh Hoang BIOL 1107 Fall 2025" at bounding box center [458, 144] width 582 height 47
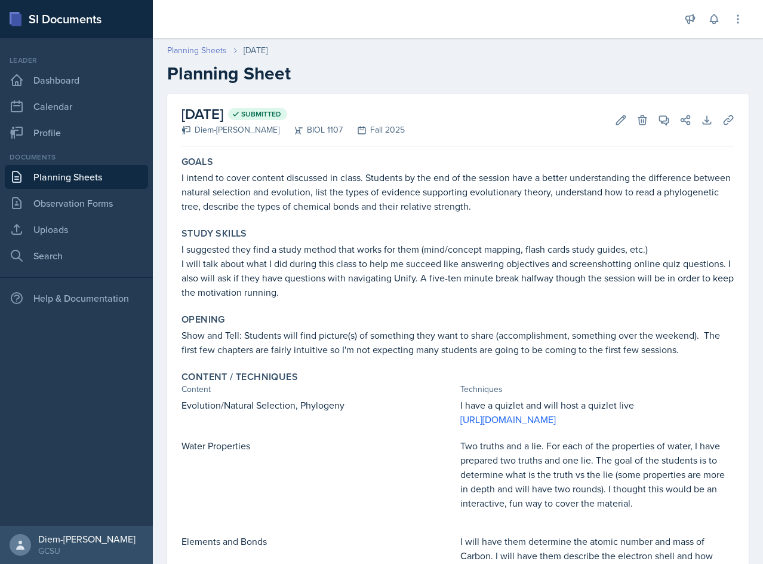
click at [198, 51] on link "Planning Sheets" at bounding box center [197, 50] width 60 height 13
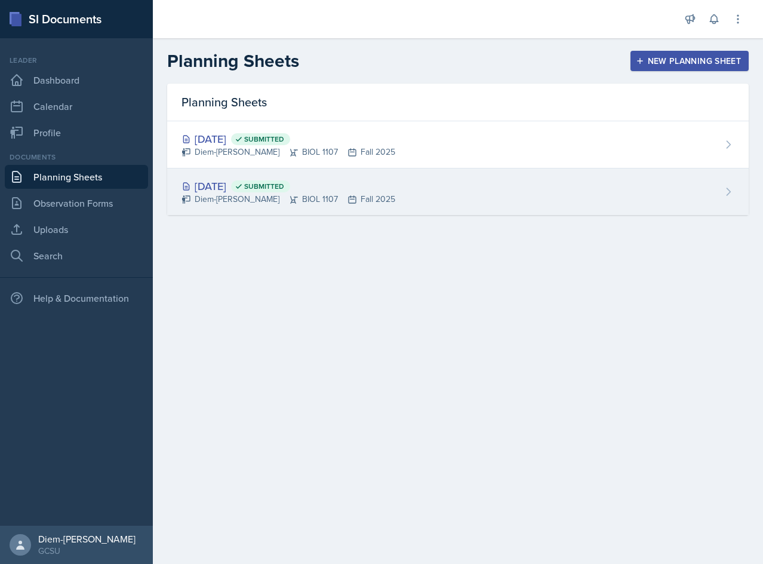
click at [396, 201] on div "Aug 21st, 2025 Submitted Diem-Linh Hoang BIOL 1107 Fall 2025" at bounding box center [458, 191] width 582 height 47
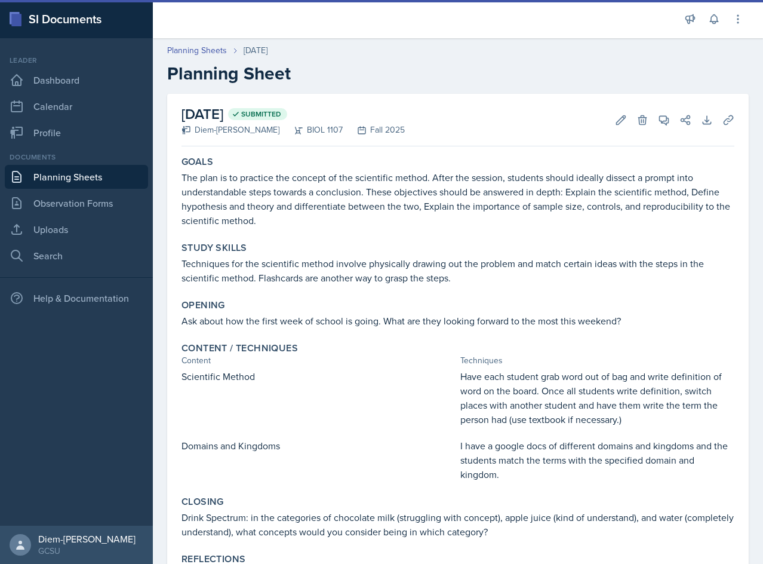
scroll to position [94, 0]
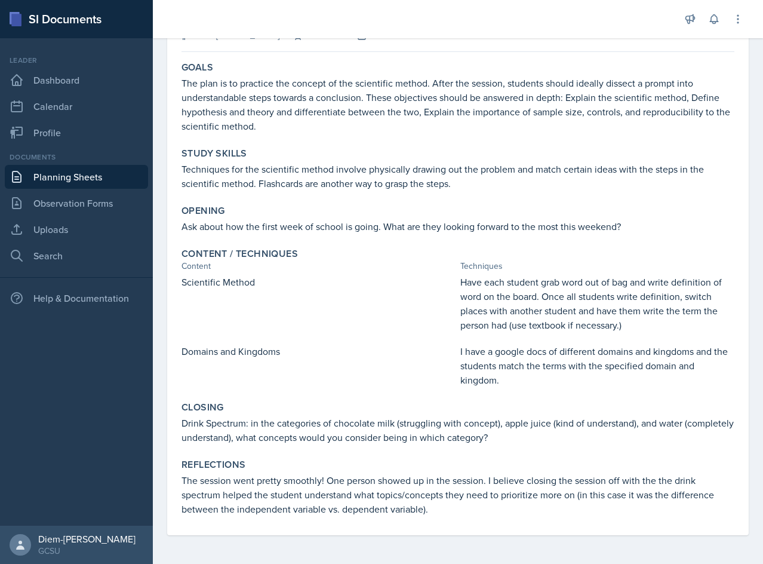
click at [262, 429] on p "Drink Spectrum: in the categories of chocolate milk (struggling with concept), …" at bounding box center [458, 430] width 553 height 29
click at [263, 429] on p "Drink Spectrum: in the categories of chocolate milk (struggling with concept), …" at bounding box center [458, 430] width 553 height 29
click at [265, 428] on p "Drink Spectrum: in the categories of chocolate milk (struggling with concept), …" at bounding box center [458, 430] width 553 height 29
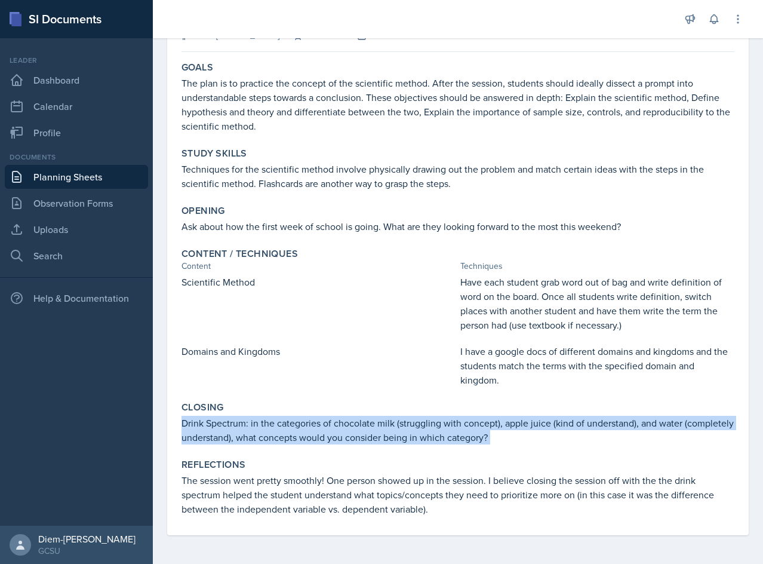
click at [265, 428] on p "Drink Spectrum: in the categories of chocolate milk (struggling with concept), …" at bounding box center [458, 430] width 553 height 29
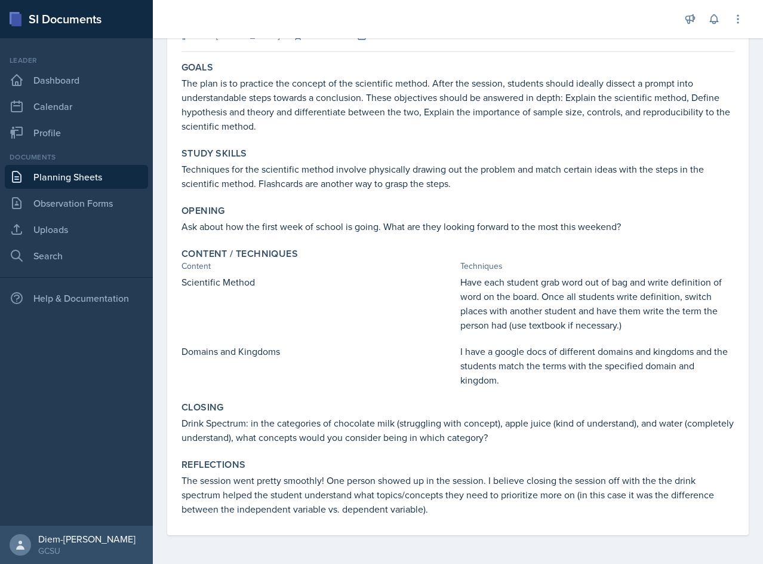
click at [491, 314] on p "Have each student grab word out of bag and write definition of word on the boar…" at bounding box center [597, 303] width 274 height 57
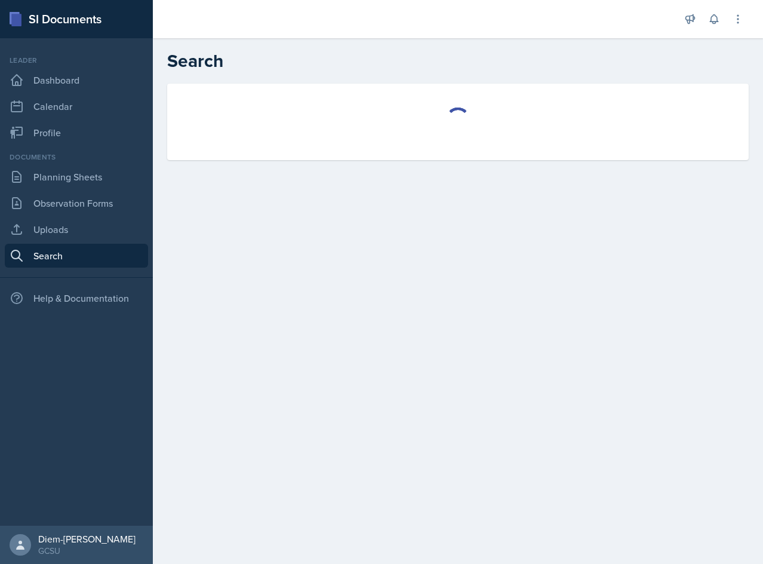
select select "all"
select select "1"
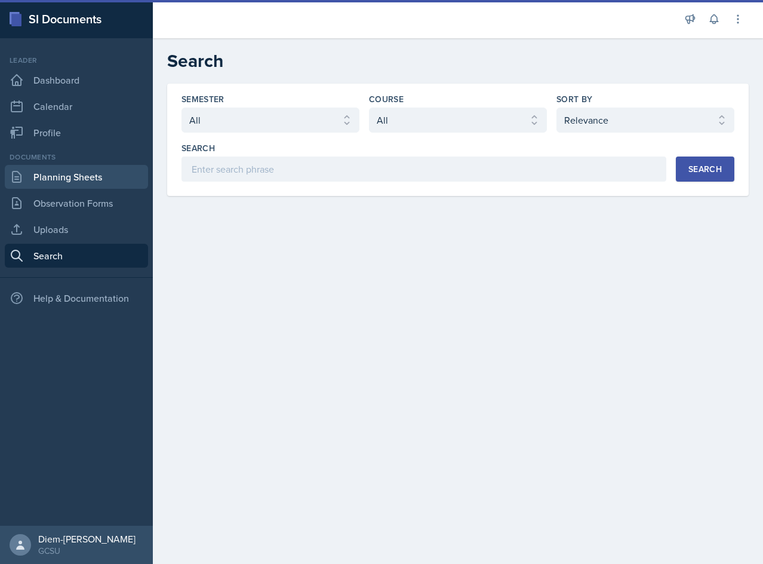
click at [103, 175] on link "Planning Sheets" at bounding box center [76, 177] width 143 height 24
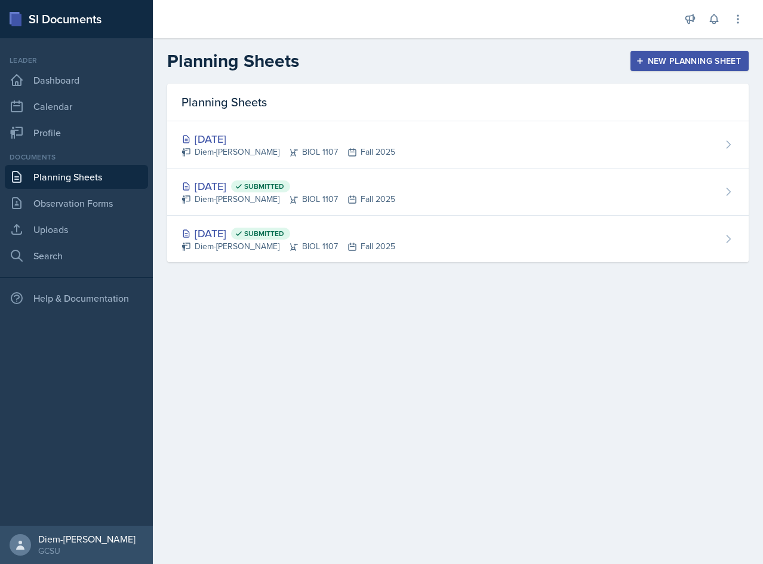
click at [426, 187] on div "Aug 26th, 2025 Submitted Diem-Linh Hoang BIOL 1107 Fall 2025" at bounding box center [458, 191] width 582 height 47
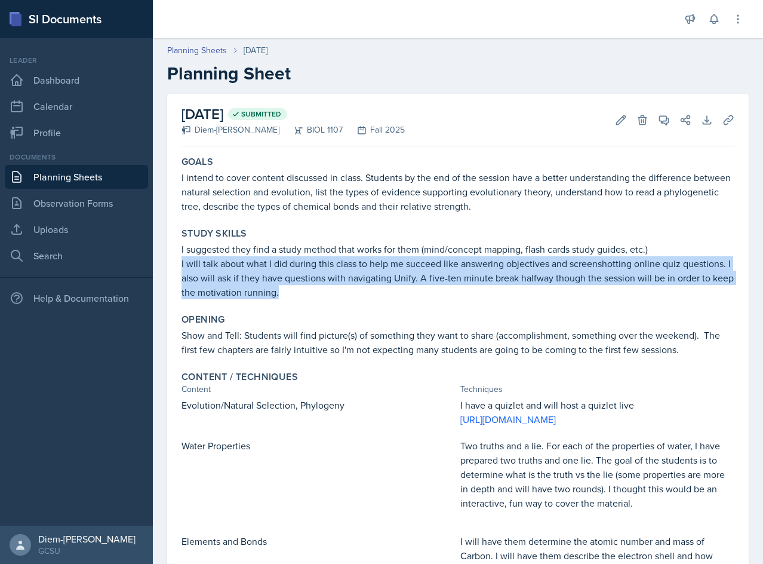
drag, startPoint x: 307, startPoint y: 294, endPoint x: 182, endPoint y: 266, distance: 128.5
click at [182, 266] on p "I will talk about what I did during this class to help me succeed like answerin…" at bounding box center [458, 277] width 553 height 43
copy p "I will talk about what I did during this class to help me succeed like answerin…"
click at [372, 291] on p "I will talk about what I did during this class to help me succeed like answerin…" at bounding box center [458, 277] width 553 height 43
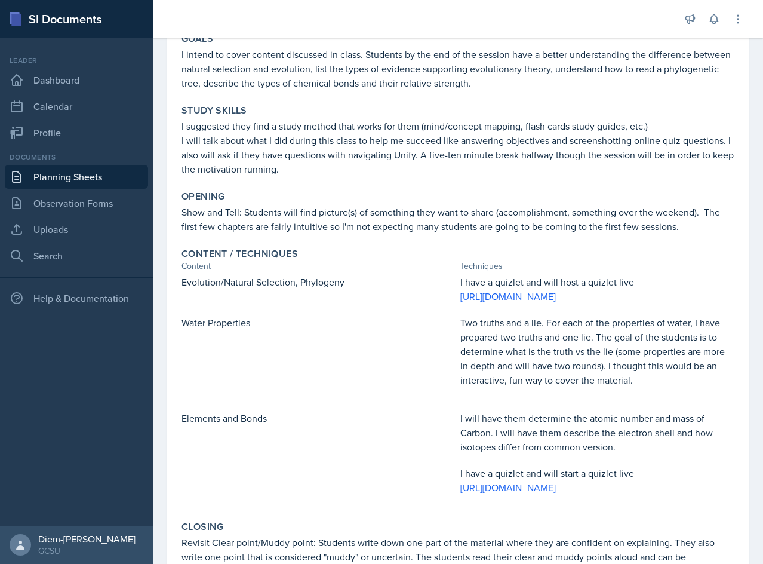
scroll to position [63, 0]
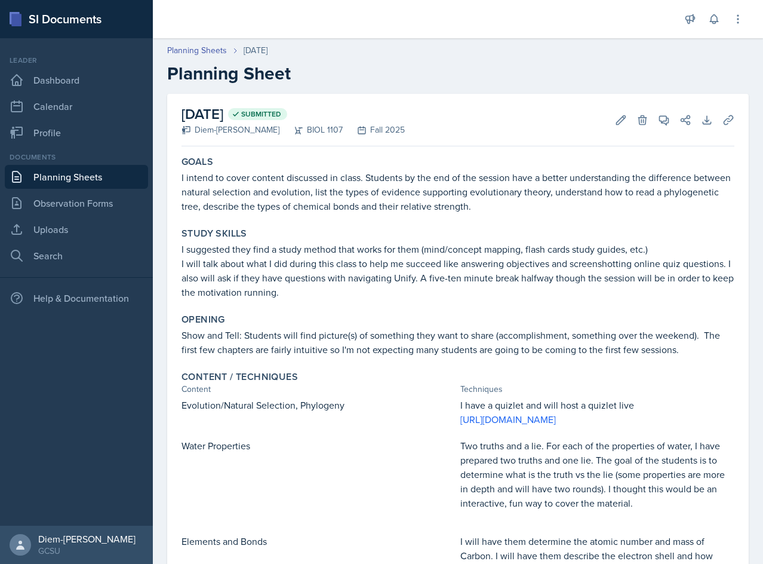
scroll to position [242, 0]
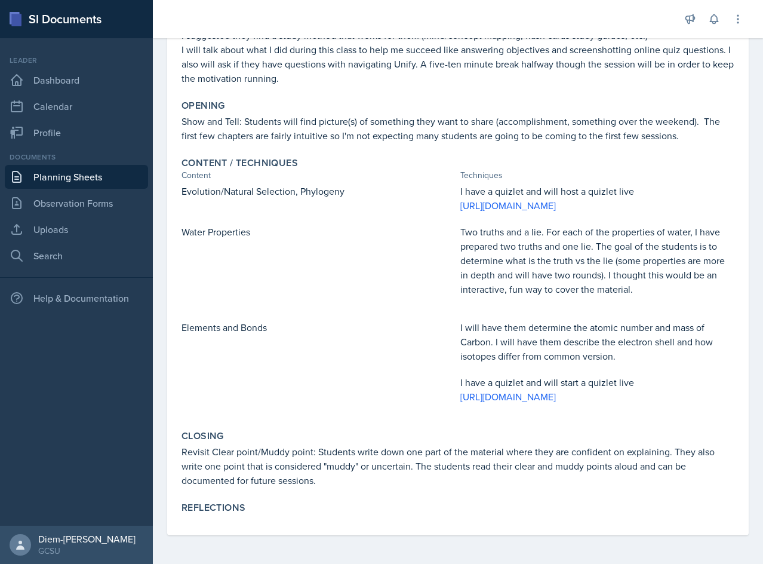
click at [506, 389] on p "[URL][DOMAIN_NAME]" at bounding box center [597, 396] width 274 height 14
click at [509, 390] on link "[URL][DOMAIN_NAME]" at bounding box center [508, 396] width 96 height 13
